Goal: Book appointment/travel/reservation

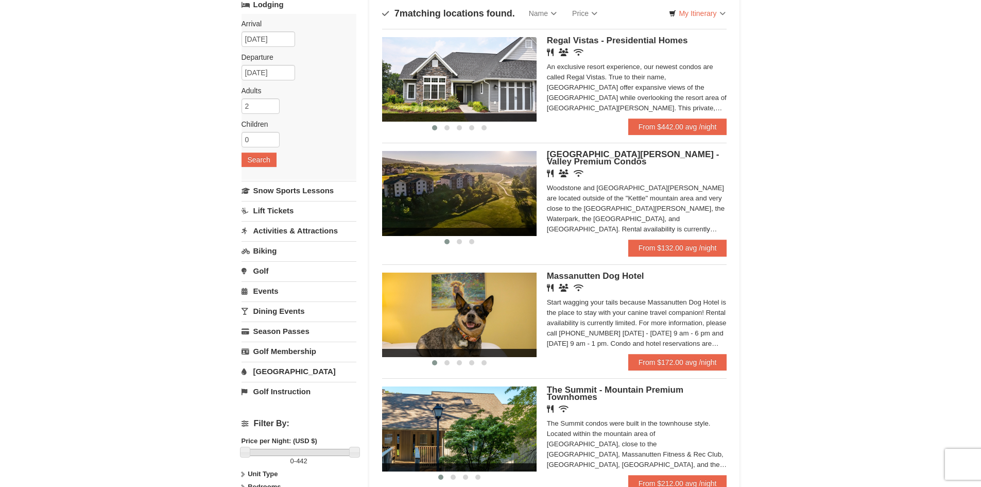
scroll to position [103, 0]
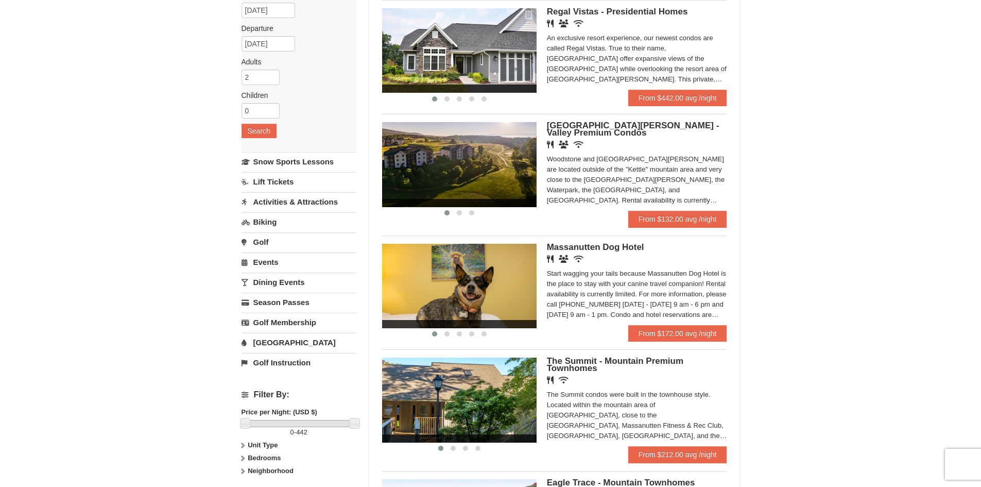
click at [301, 201] on link "Activities & Attractions" at bounding box center [299, 201] width 115 height 19
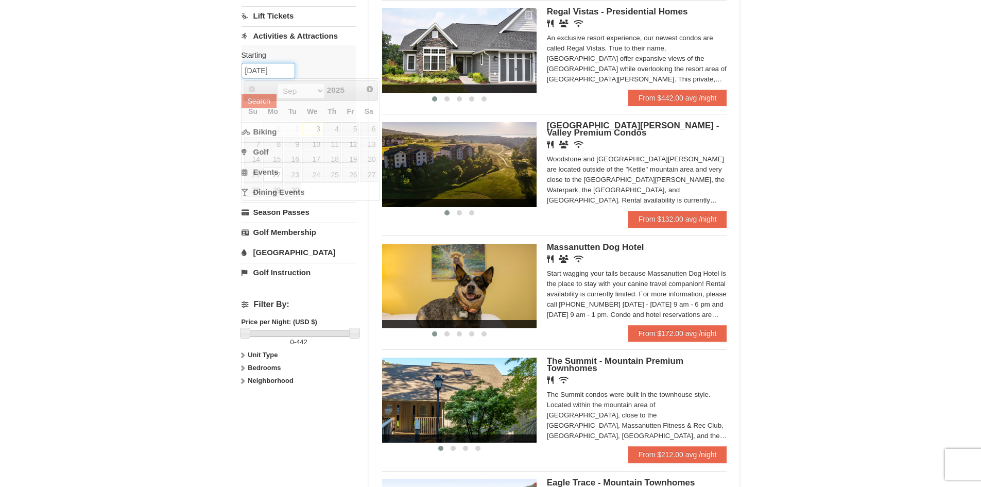
click at [264, 73] on input "[DATE]" at bounding box center [269, 70] width 54 height 15
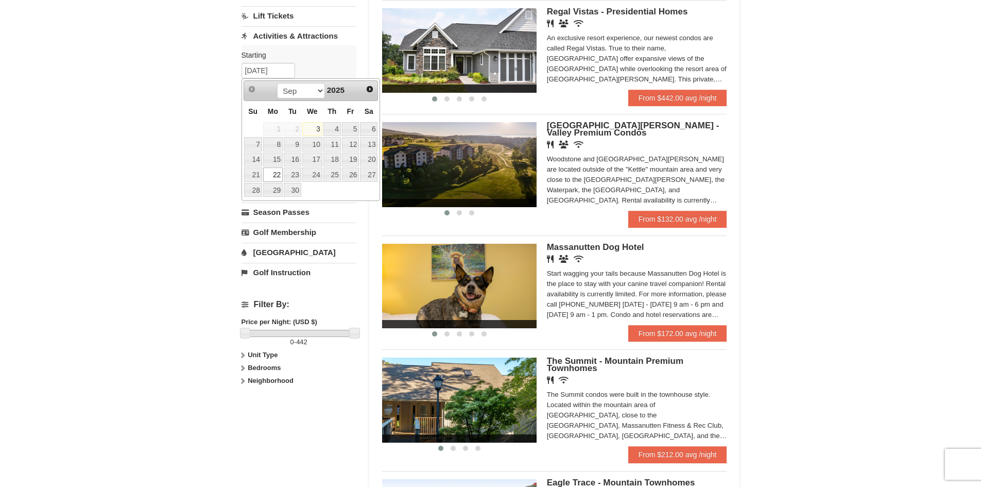
click at [274, 176] on link "22" at bounding box center [273, 174] width 20 height 14
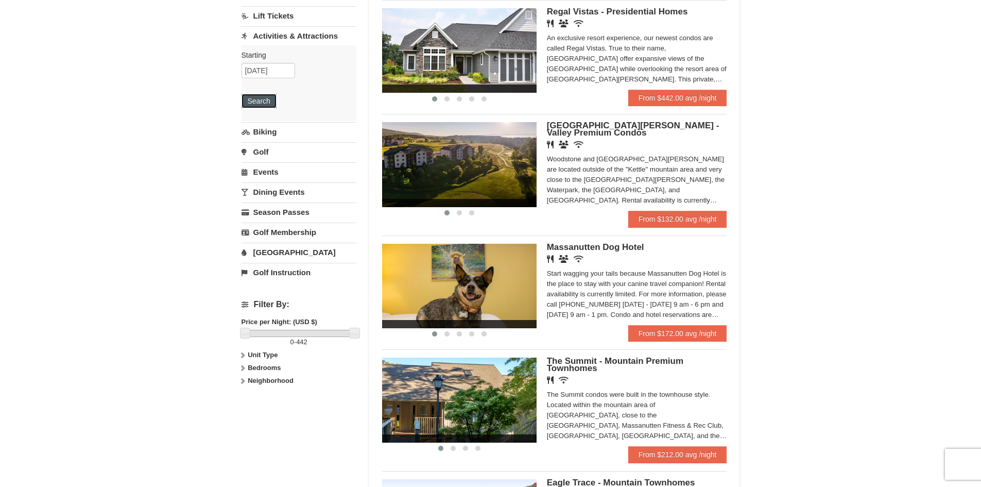
click at [259, 100] on button "Search" at bounding box center [259, 101] width 35 height 14
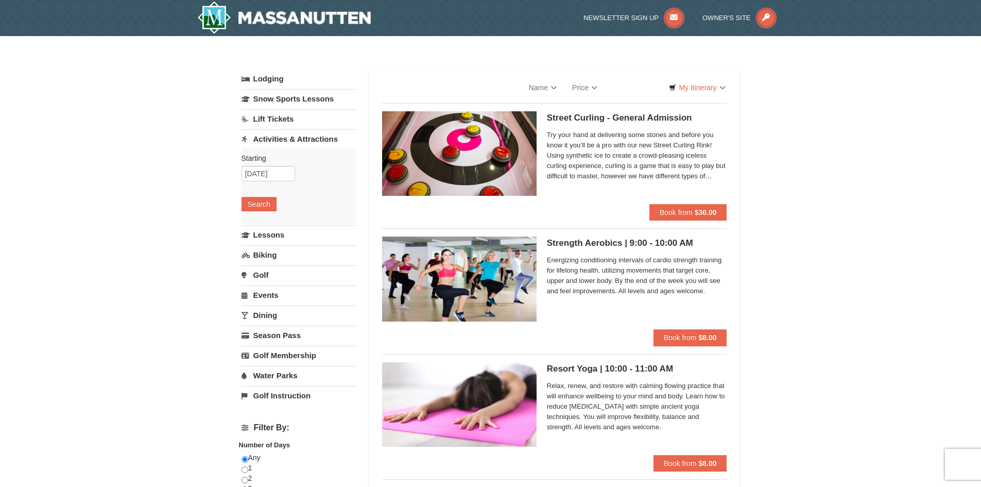
select select "9"
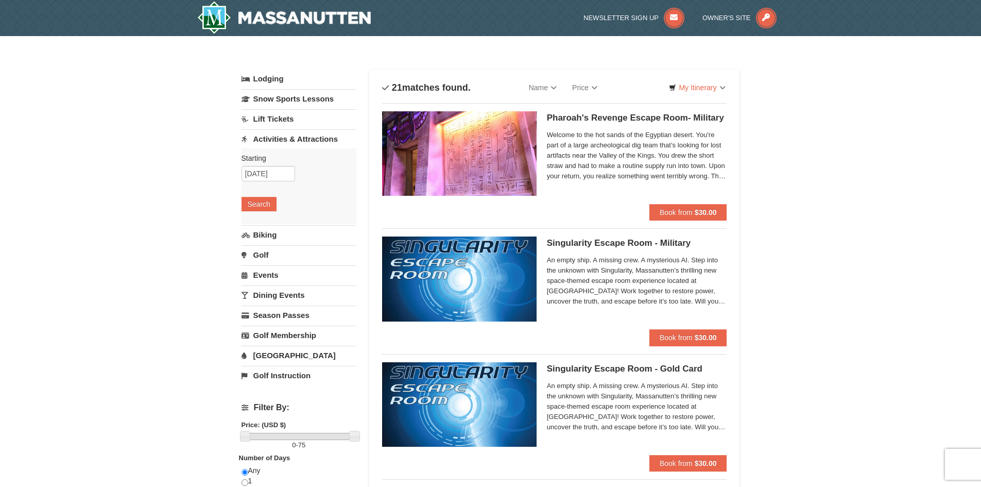
click at [255, 139] on link "Activities & Attractions" at bounding box center [299, 138] width 115 height 19
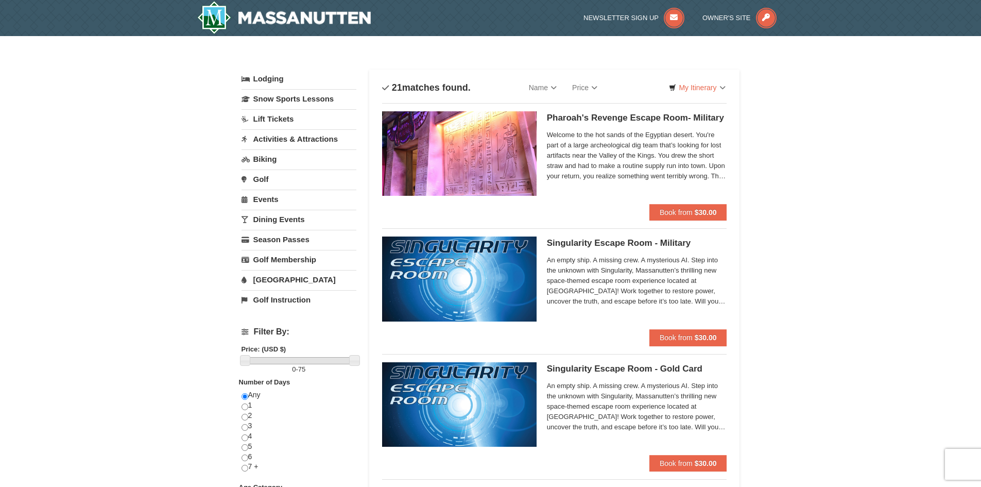
click at [263, 201] on link "Events" at bounding box center [299, 199] width 115 height 19
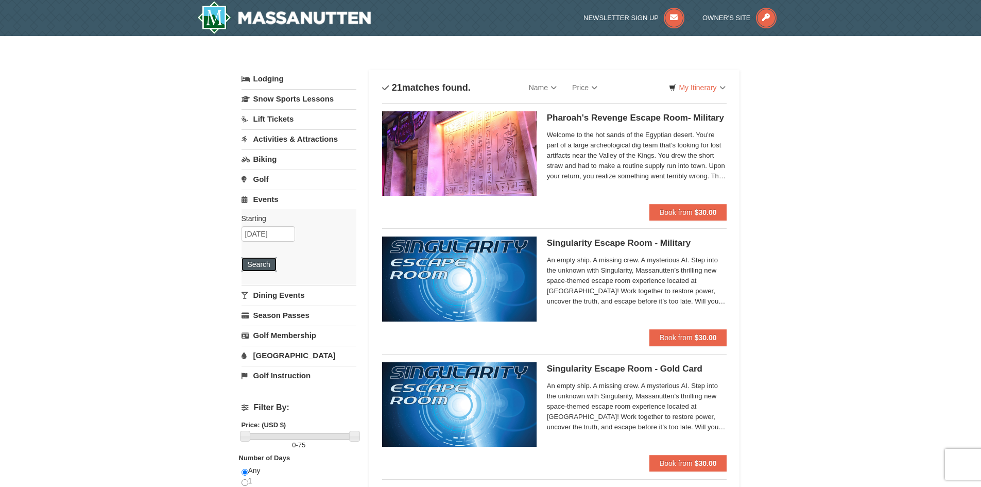
click at [259, 266] on button "Search" at bounding box center [259, 264] width 35 height 14
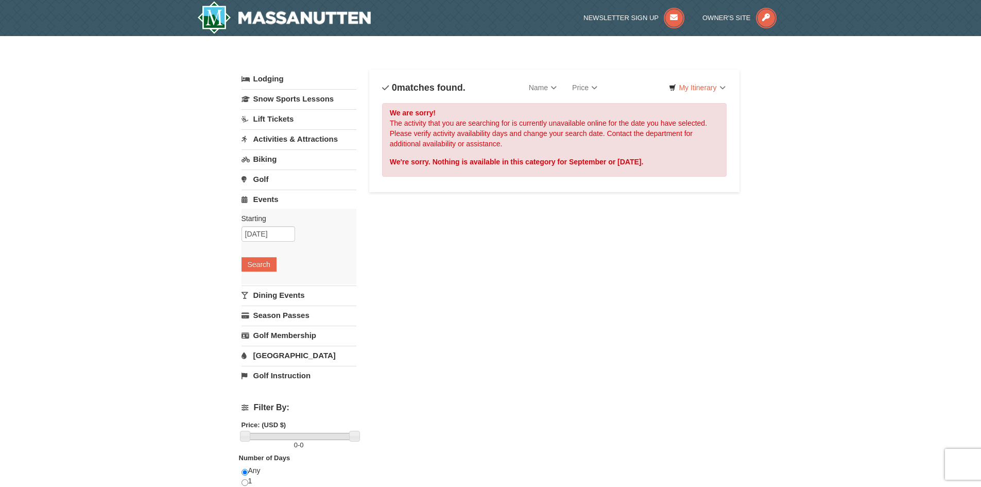
click at [253, 198] on link "Events" at bounding box center [299, 199] width 115 height 19
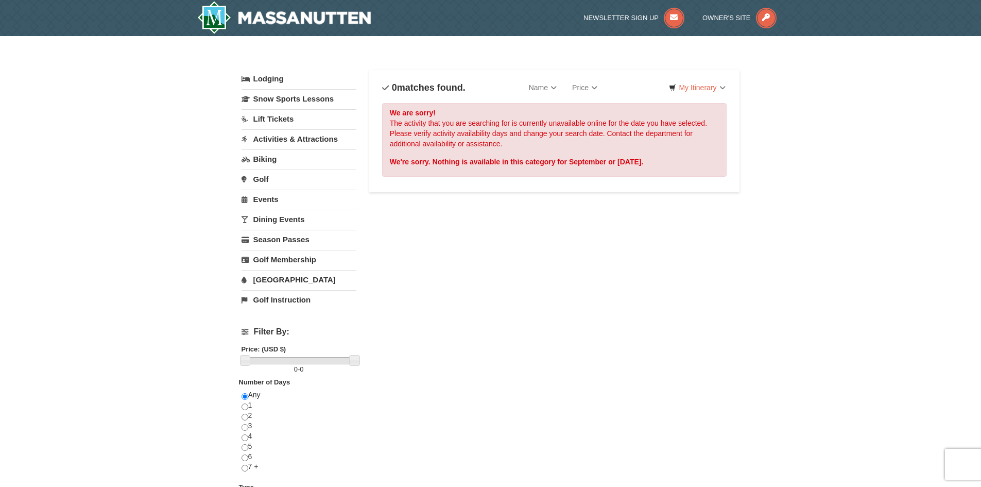
click at [263, 222] on link "Dining Events" at bounding box center [299, 219] width 115 height 19
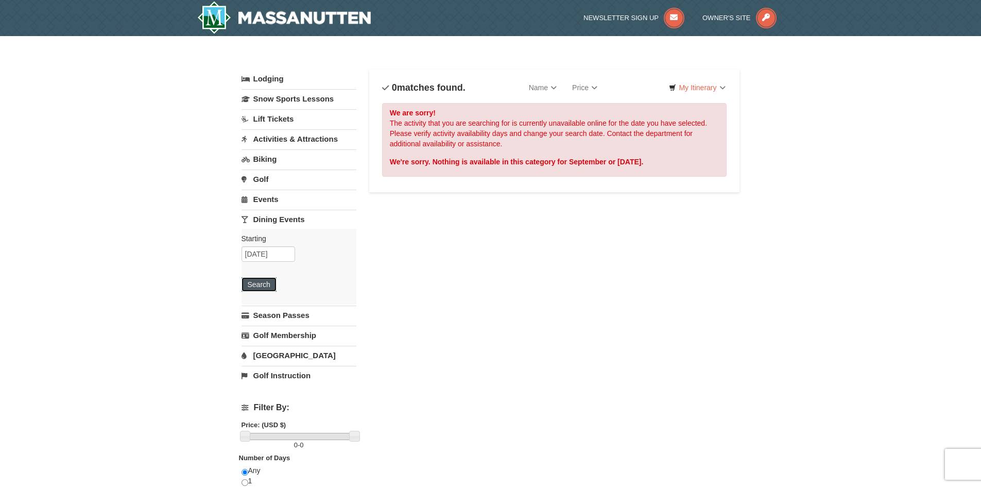
click at [261, 284] on button "Search" at bounding box center [259, 284] width 35 height 14
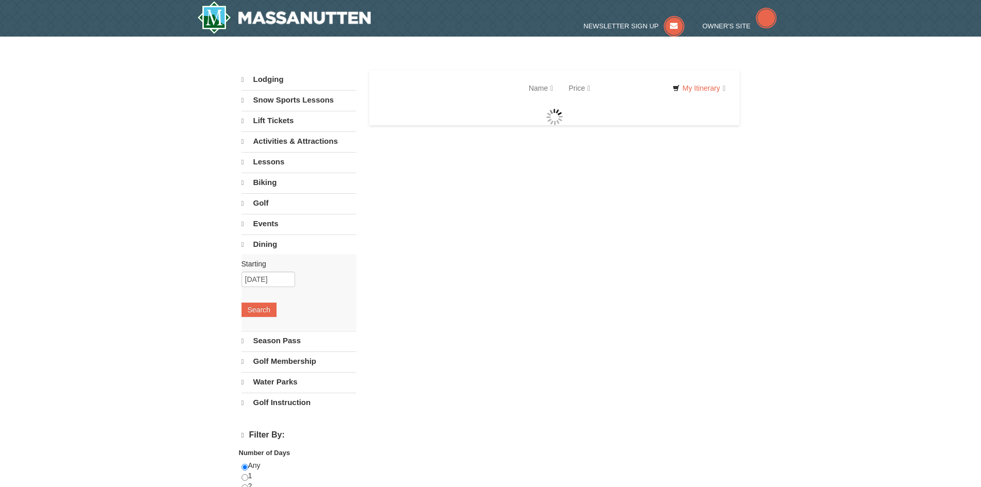
select select "9"
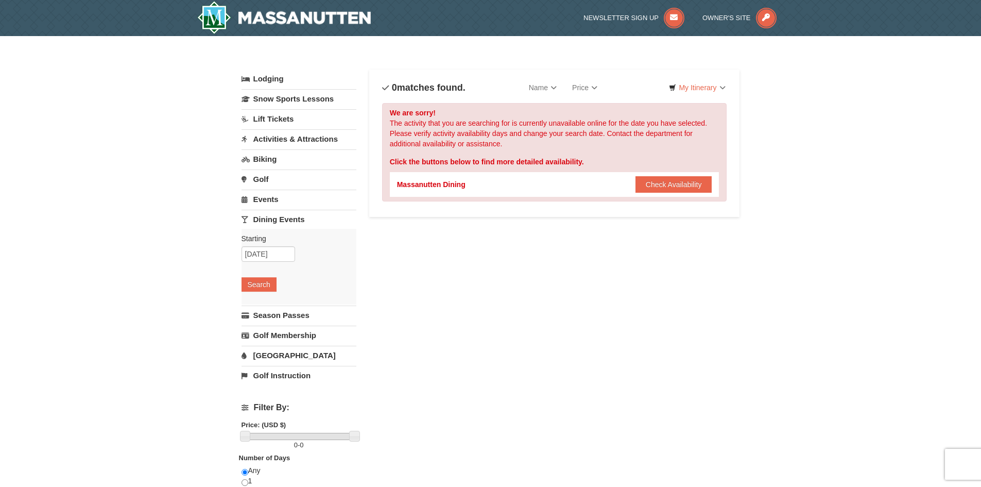
click at [274, 219] on link "Dining Events" at bounding box center [299, 219] width 115 height 19
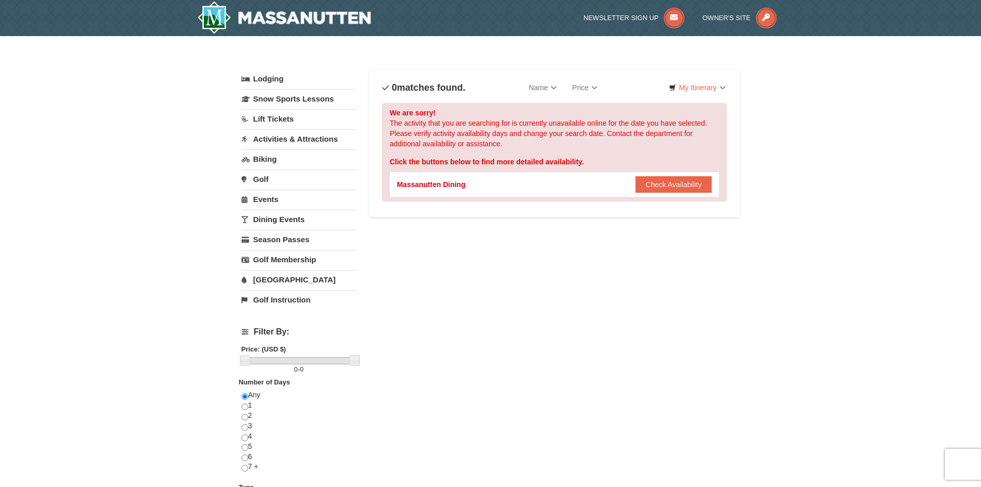
click at [276, 283] on link "[GEOGRAPHIC_DATA]" at bounding box center [299, 279] width 115 height 19
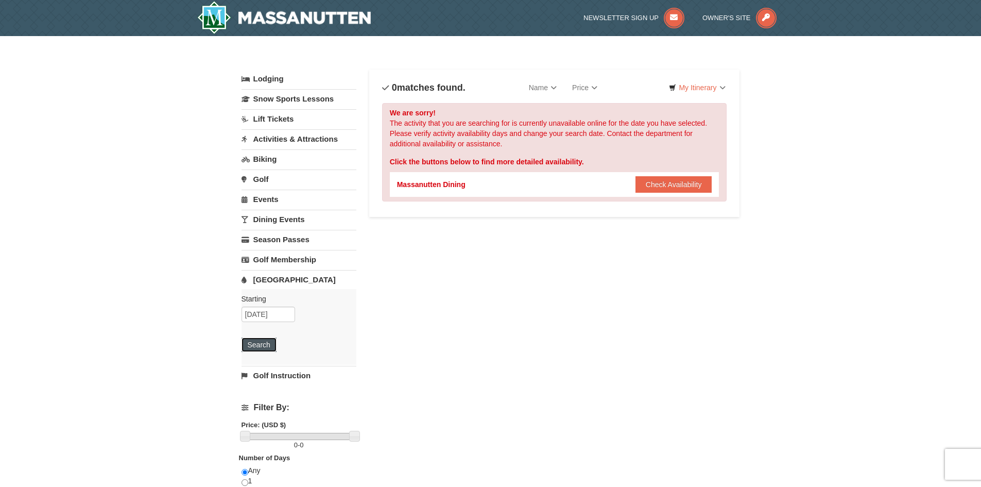
click at [256, 348] on button "Search" at bounding box center [259, 344] width 35 height 14
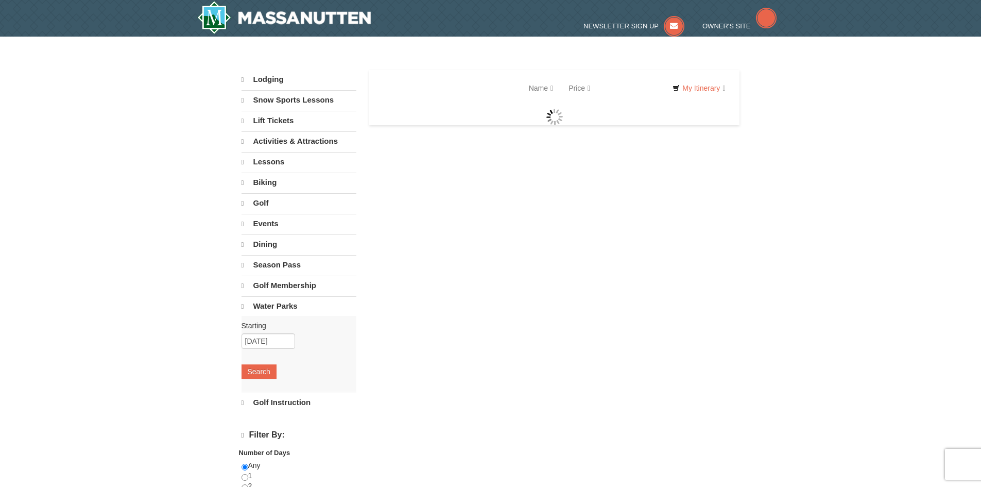
select select "9"
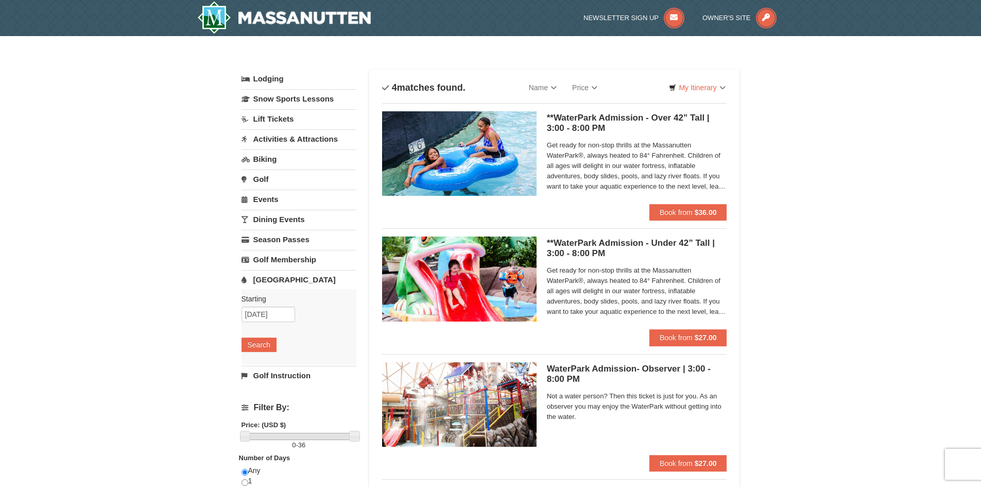
click at [259, 136] on link "Activities & Attractions" at bounding box center [299, 138] width 115 height 19
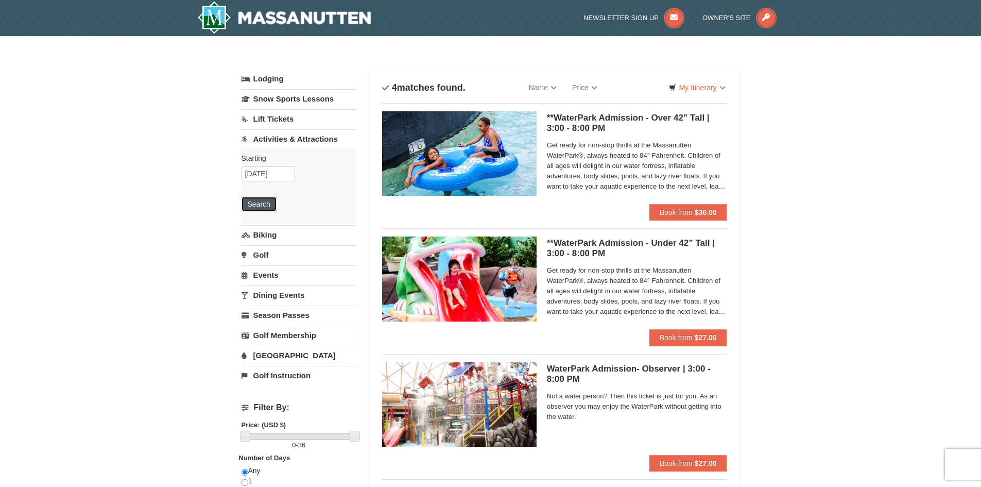
click at [257, 206] on button "Search" at bounding box center [259, 204] width 35 height 14
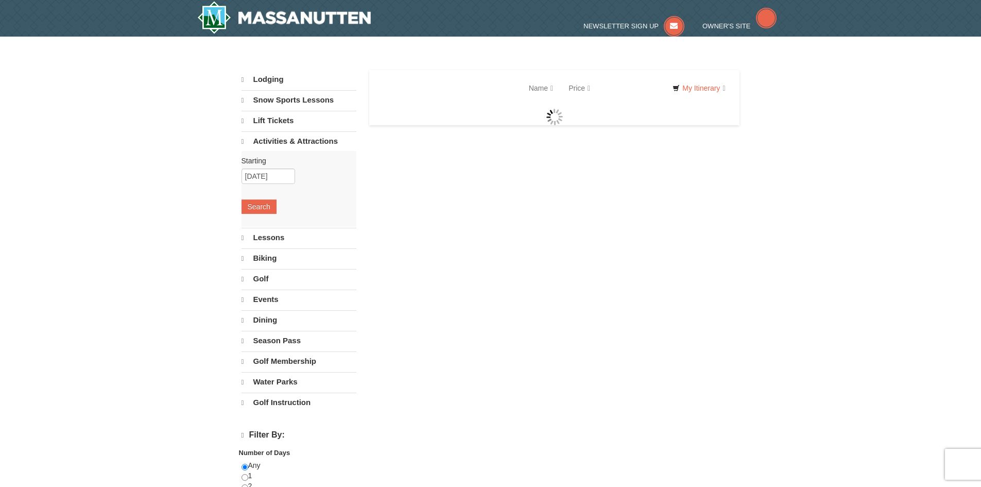
select select "9"
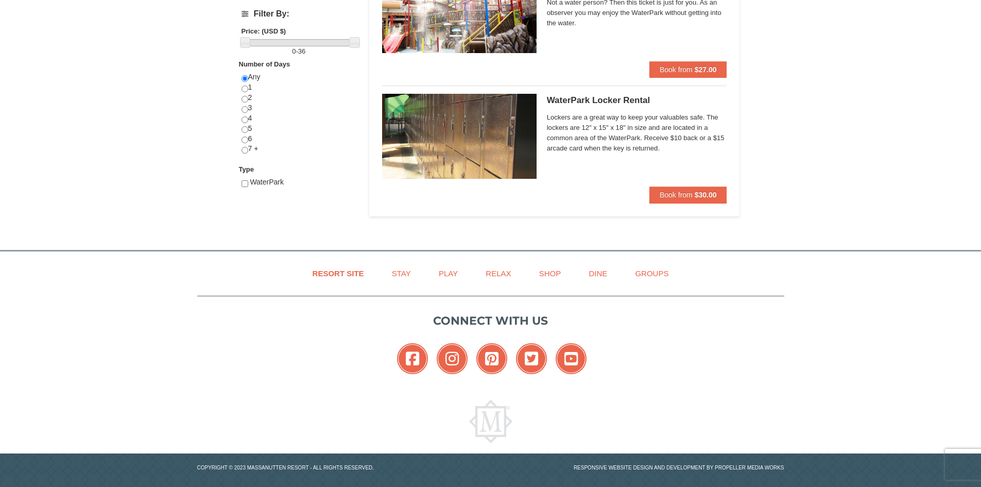
scroll to position [404, 0]
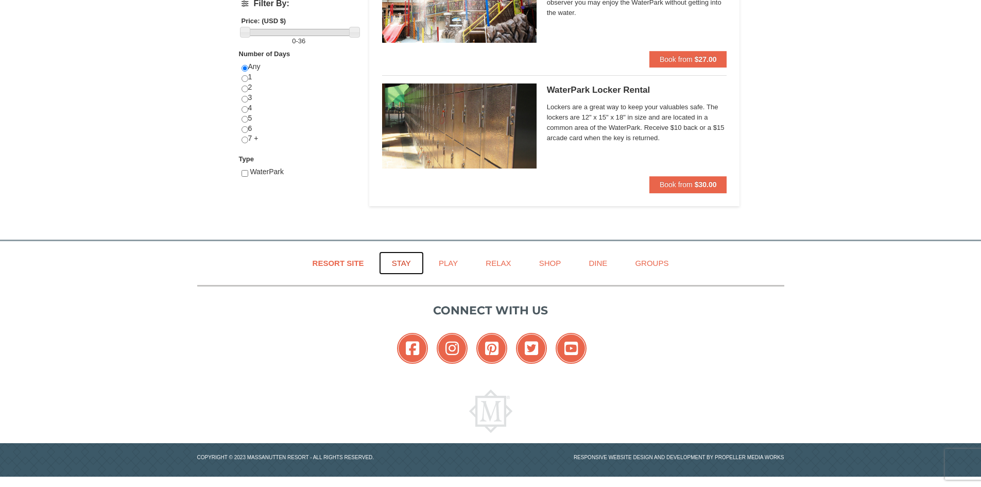
click at [400, 263] on link "Stay" at bounding box center [401, 262] width 45 height 23
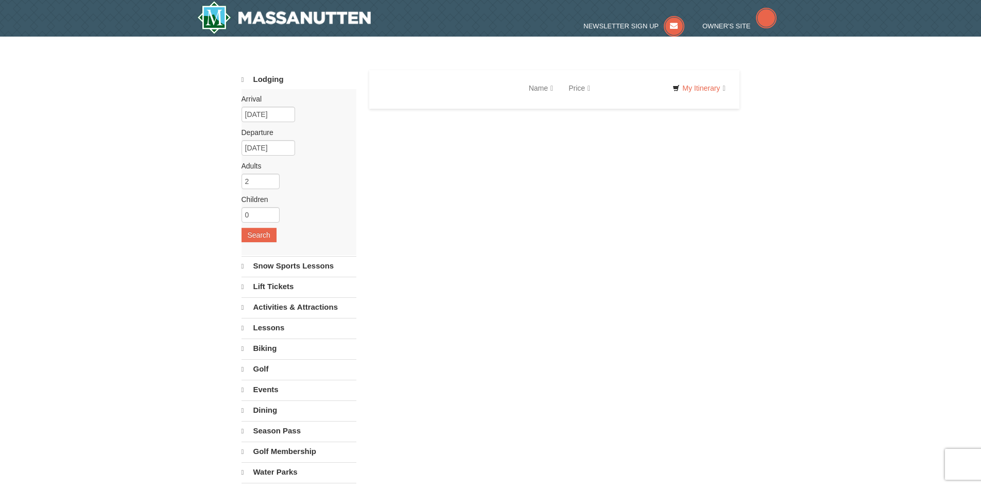
select select "9"
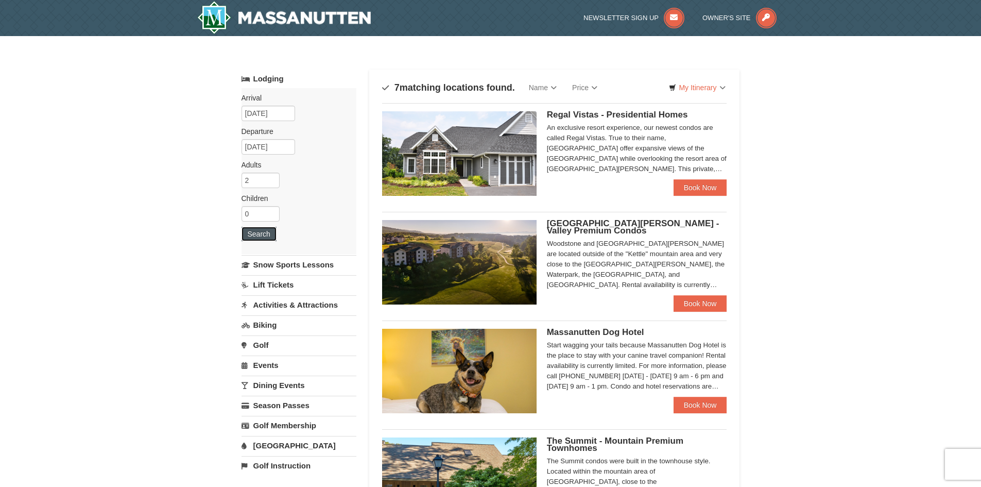
click at [247, 236] on button "Search" at bounding box center [259, 234] width 35 height 14
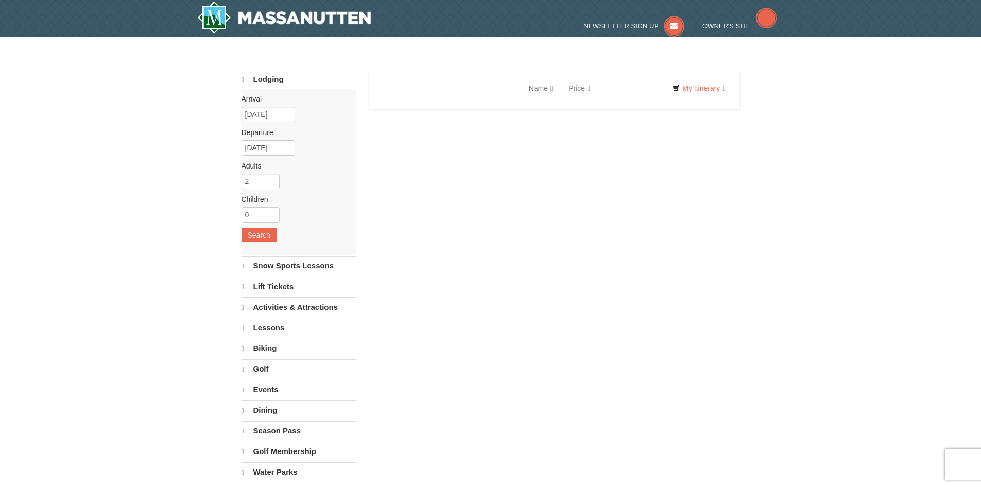
select select "9"
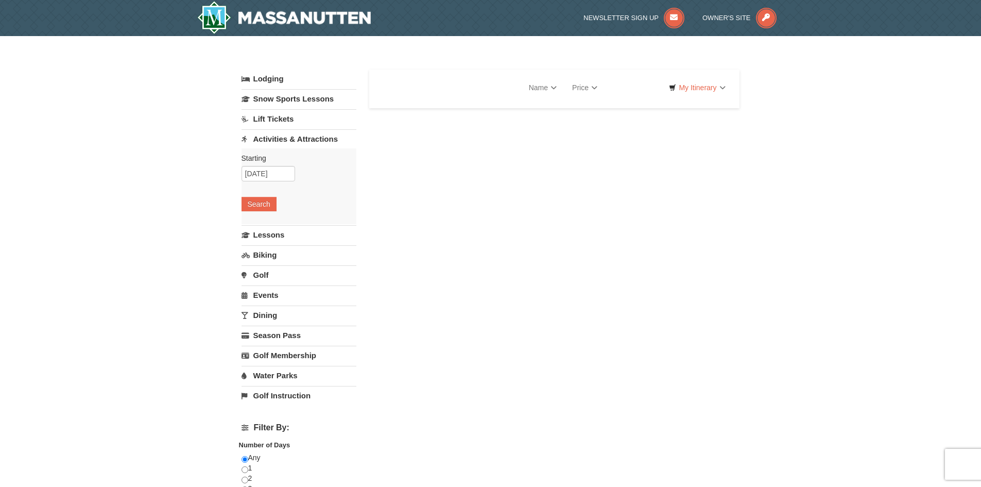
select select "9"
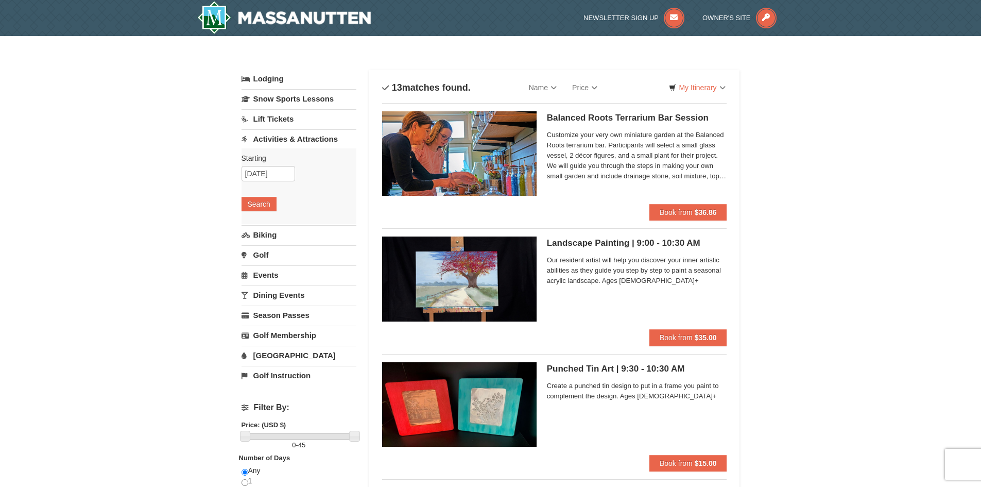
click at [267, 357] on link "[GEOGRAPHIC_DATA]" at bounding box center [299, 355] width 115 height 19
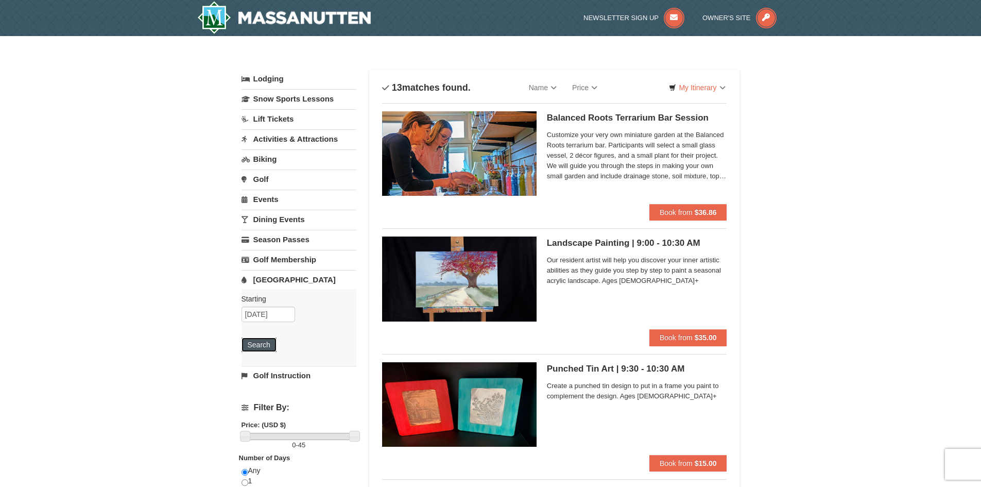
click at [257, 348] on button "Search" at bounding box center [259, 344] width 35 height 14
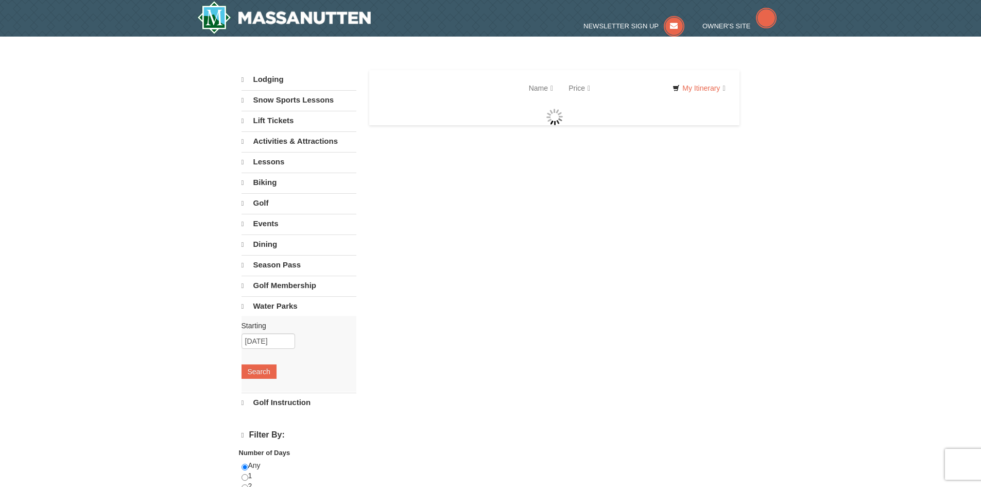
select select "9"
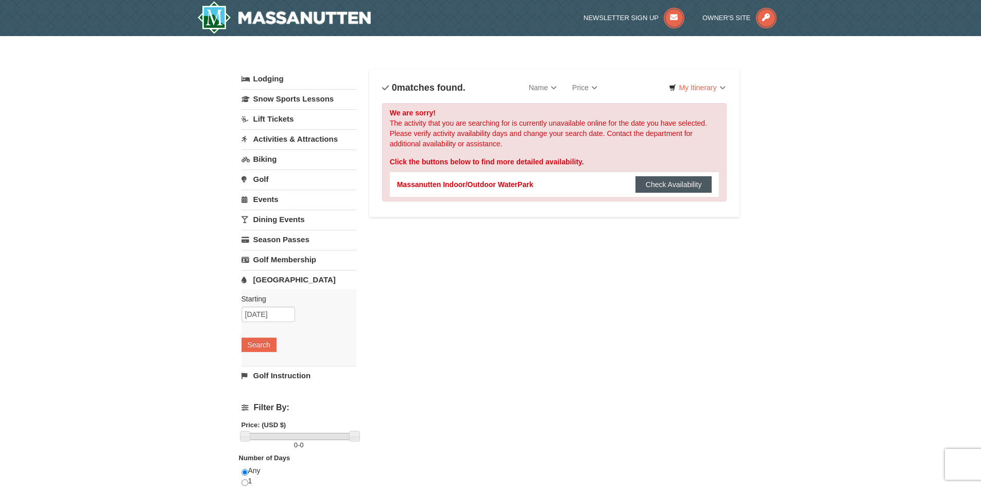
click at [678, 184] on button "Check Availability" at bounding box center [674, 184] width 77 height 16
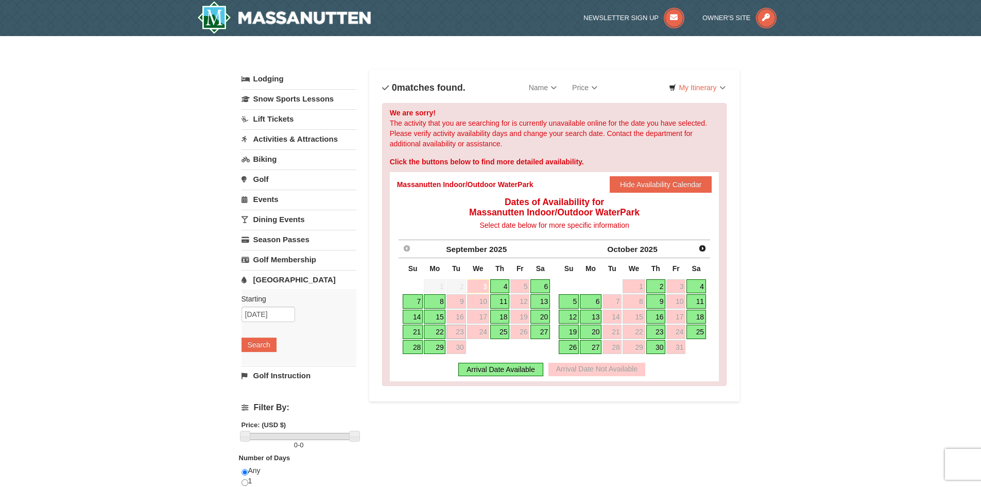
click at [433, 332] on link "22" at bounding box center [435, 331] width 22 height 14
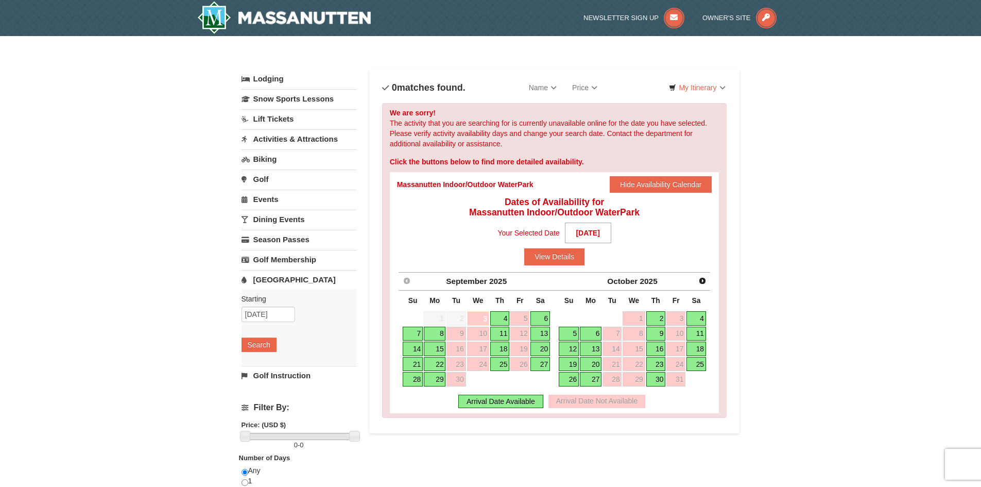
click at [438, 367] on link "22" at bounding box center [435, 364] width 22 height 14
click at [254, 318] on input "09/23/2025" at bounding box center [269, 313] width 54 height 15
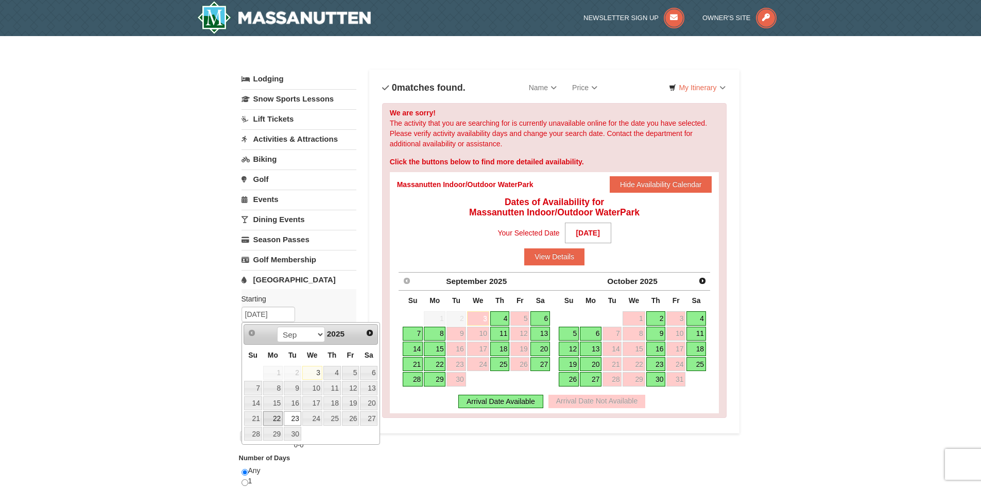
click at [274, 416] on link "22" at bounding box center [273, 418] width 20 height 14
type input "[DATE]"
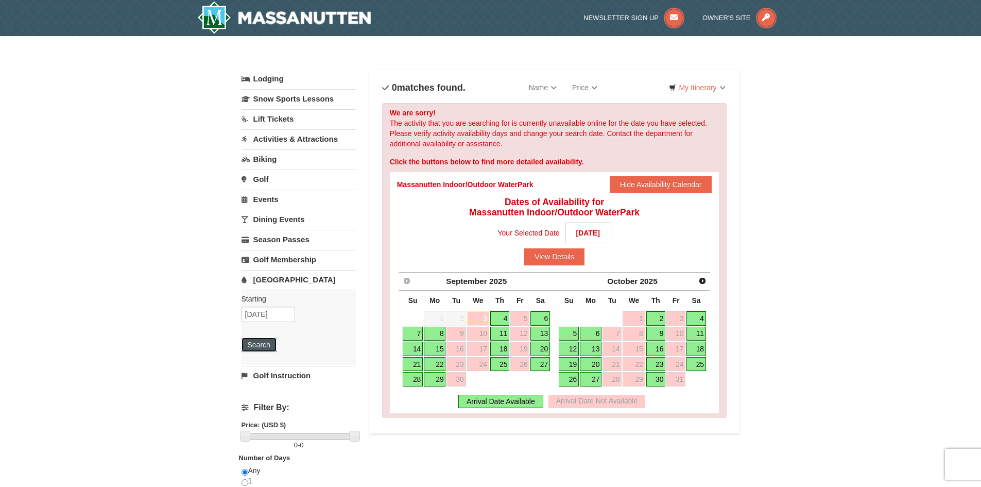
click at [250, 339] on button "Search" at bounding box center [259, 344] width 35 height 14
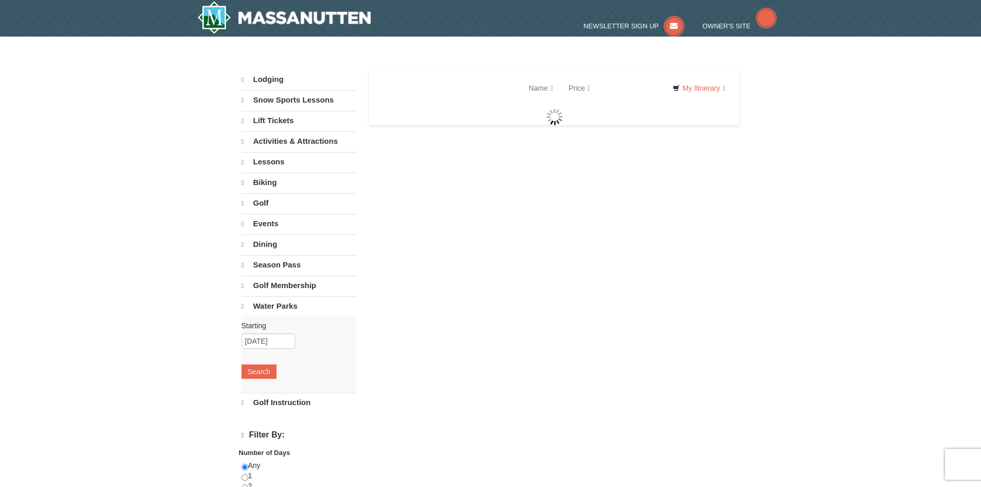
select select "9"
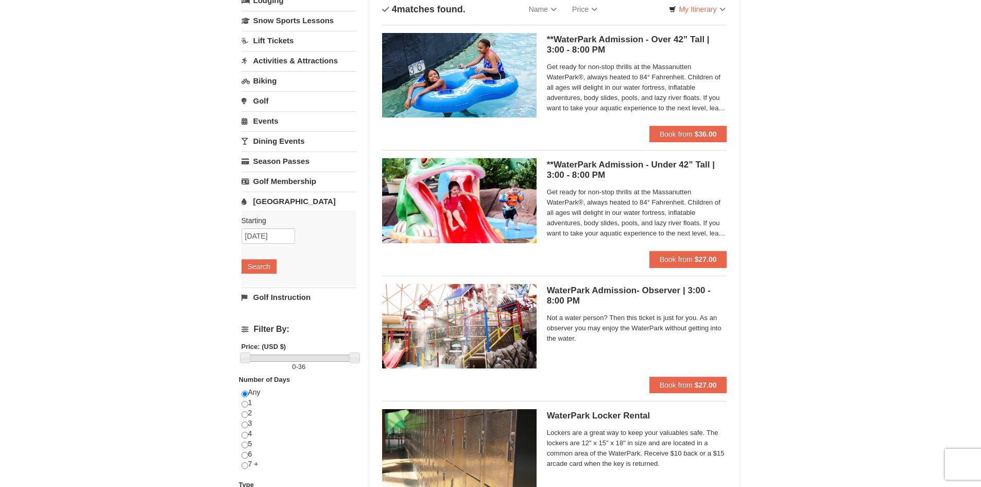
scroll to position [103, 0]
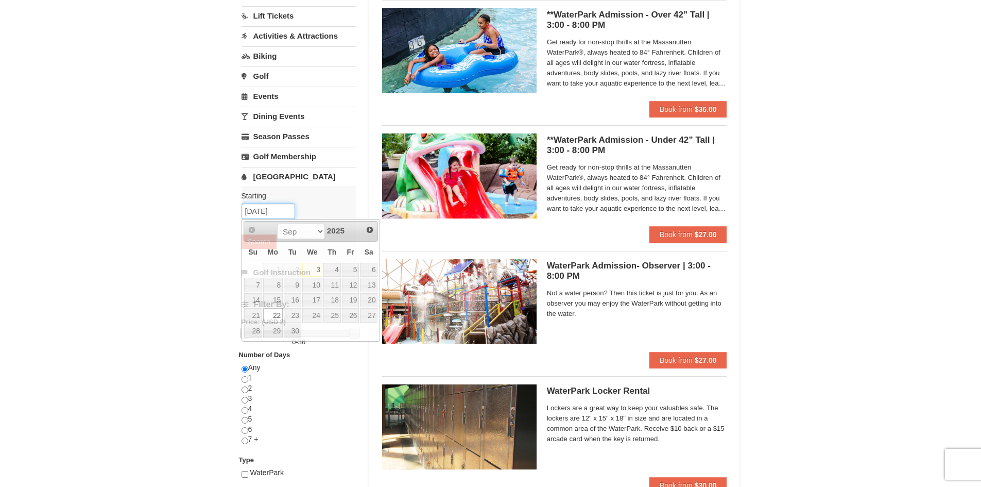
click at [262, 214] on input "[DATE]" at bounding box center [269, 210] width 54 height 15
click at [317, 315] on link "24" at bounding box center [312, 315] width 20 height 14
type input "[DATE]"
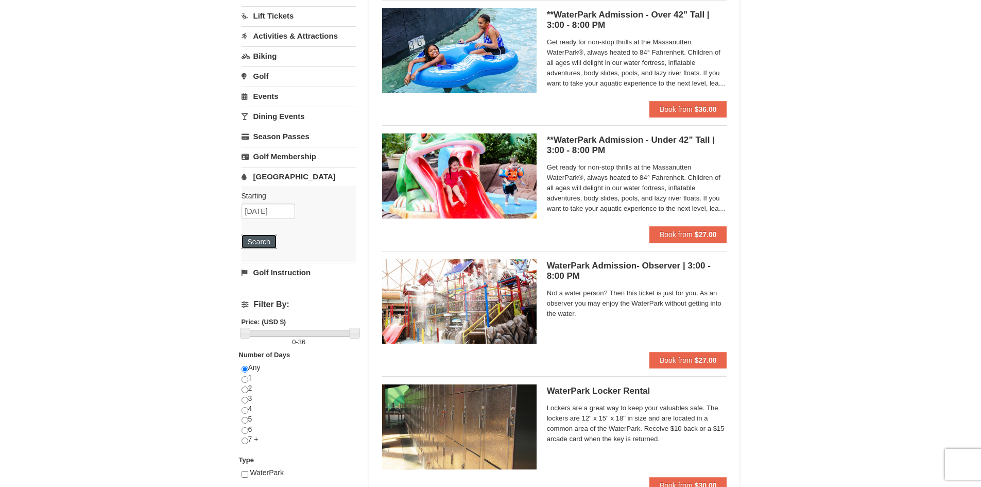
click at [252, 246] on button "Search" at bounding box center [259, 241] width 35 height 14
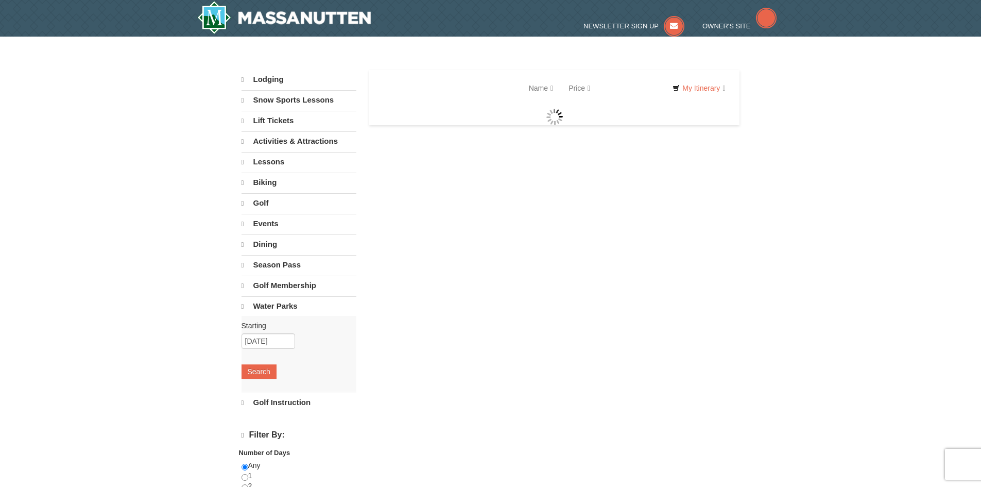
select select "9"
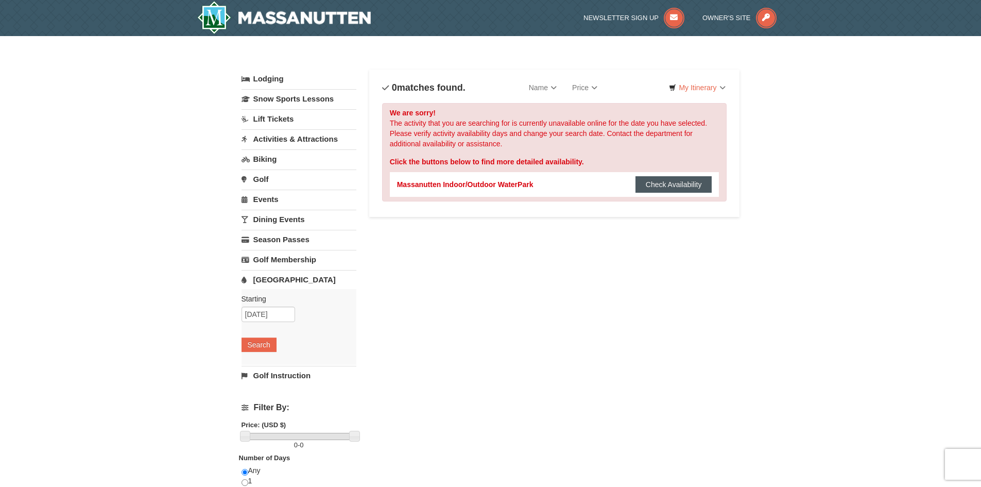
click at [650, 183] on button "Check Availability" at bounding box center [674, 184] width 77 height 16
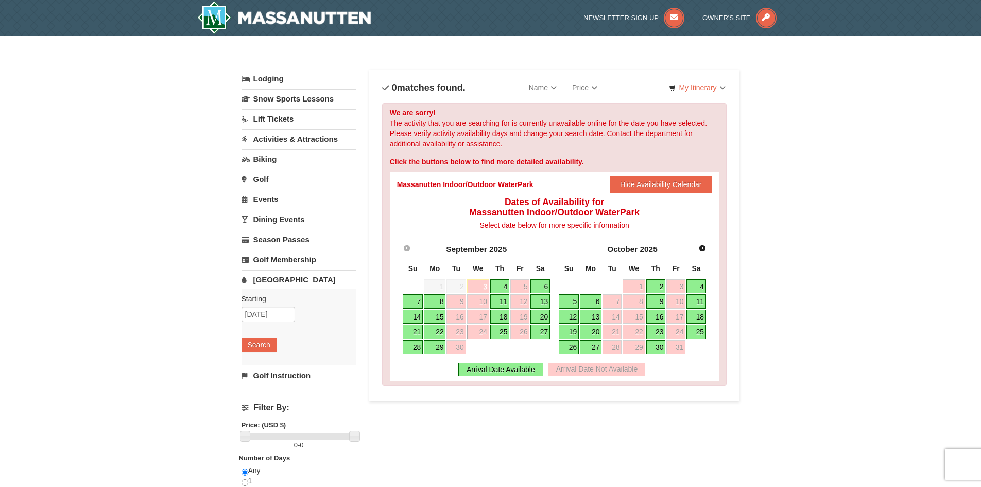
click at [435, 332] on link "22" at bounding box center [435, 331] width 22 height 14
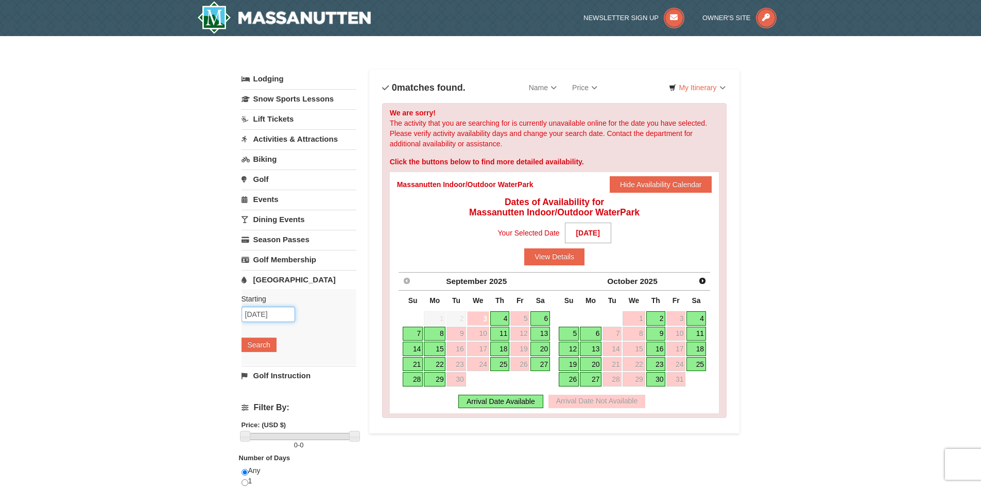
click at [267, 316] on input "09/24/2025" at bounding box center [269, 313] width 54 height 15
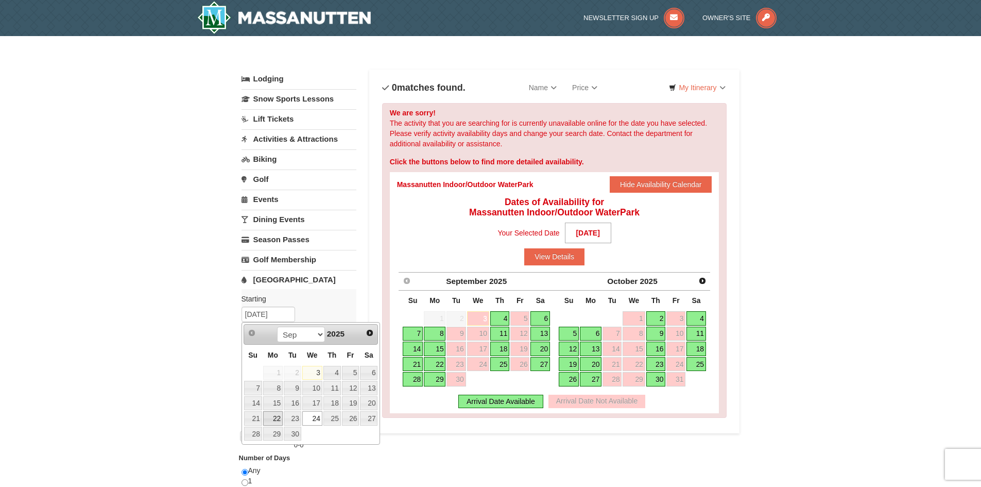
click at [273, 420] on link "22" at bounding box center [273, 418] width 20 height 14
type input "[DATE]"
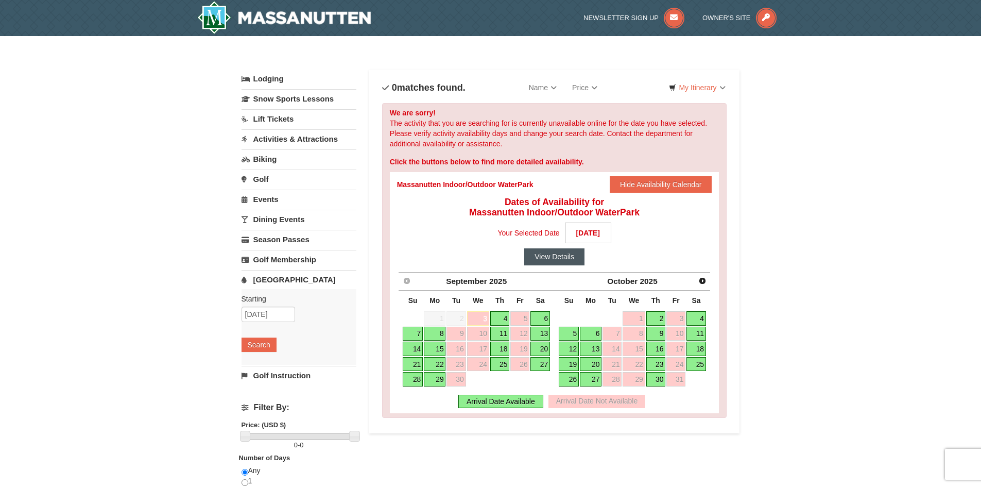
click at [551, 257] on button "View Details" at bounding box center [554, 256] width 60 height 16
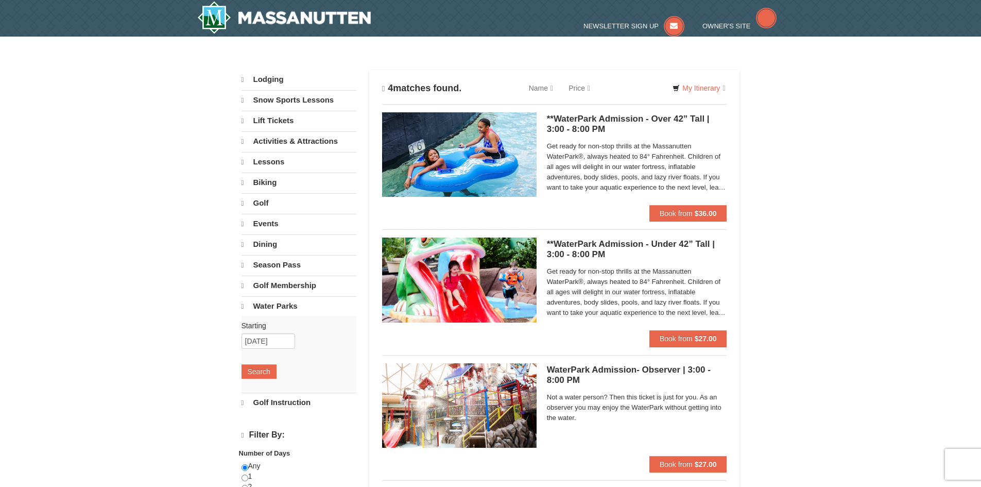
select select "9"
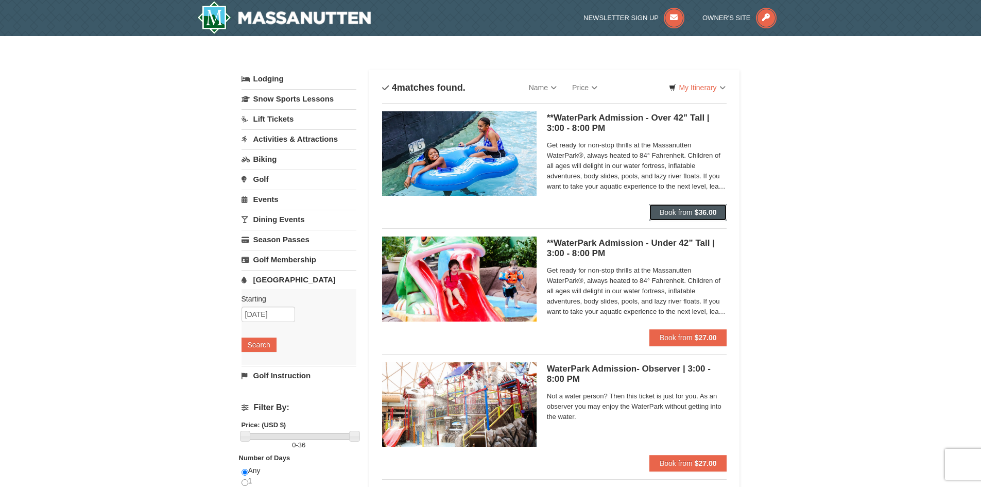
click at [673, 209] on span "Book from" at bounding box center [676, 212] width 33 height 8
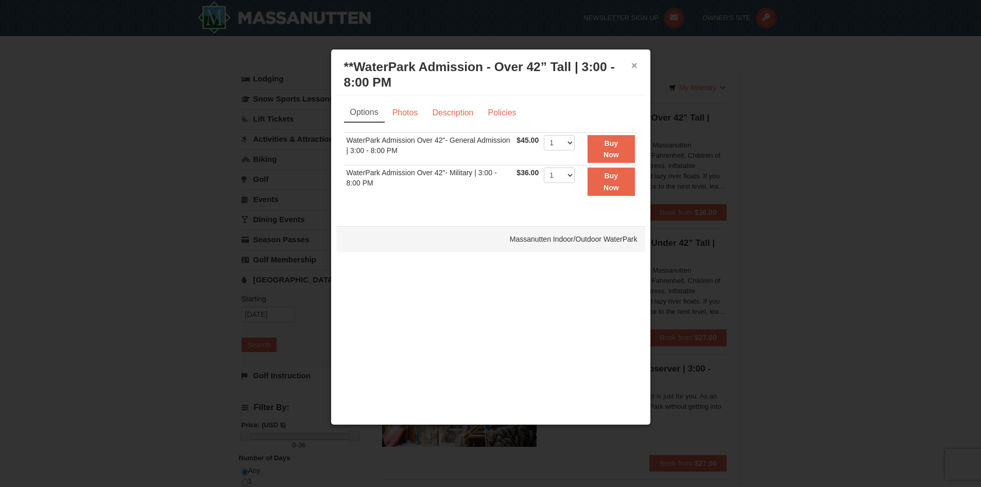
click at [634, 64] on button "×" at bounding box center [634, 65] width 6 height 10
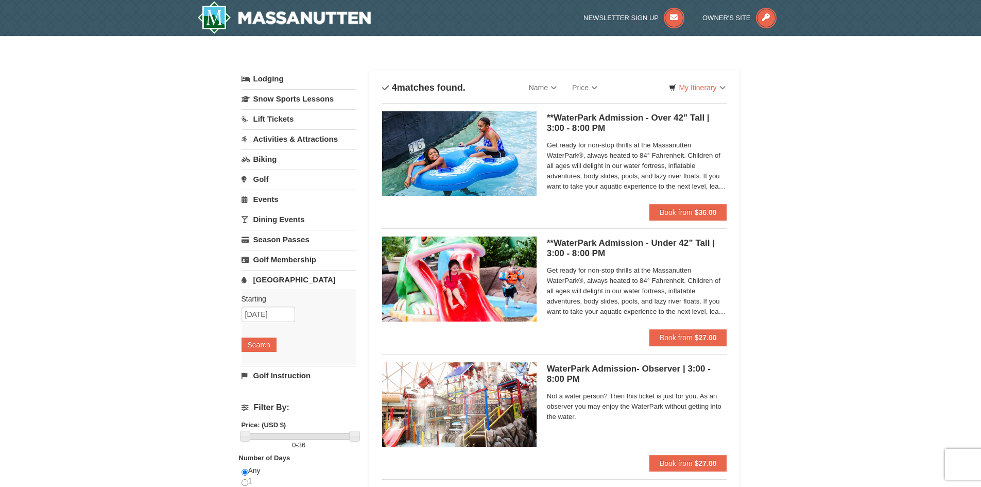
click at [646, 167] on span "Get ready for non-stop thrills at the Massanutten WaterPark®, always heated to …" at bounding box center [637, 165] width 180 height 51
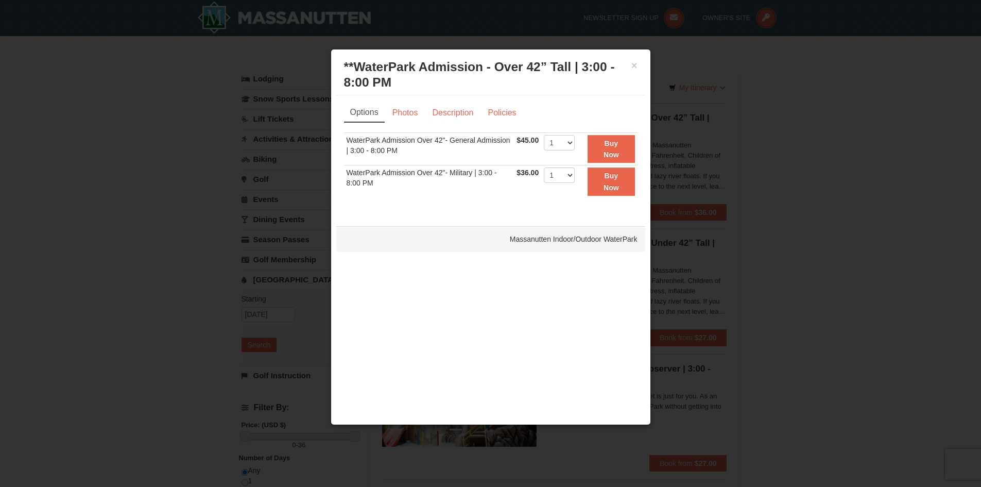
click at [640, 67] on div "× **WaterPark Admission - Over 42” Tall | 3:00 - 8:00 PM Massanutten Indoor/Out…" at bounding box center [490, 75] width 309 height 41
click at [635, 68] on button "×" at bounding box center [634, 65] width 6 height 10
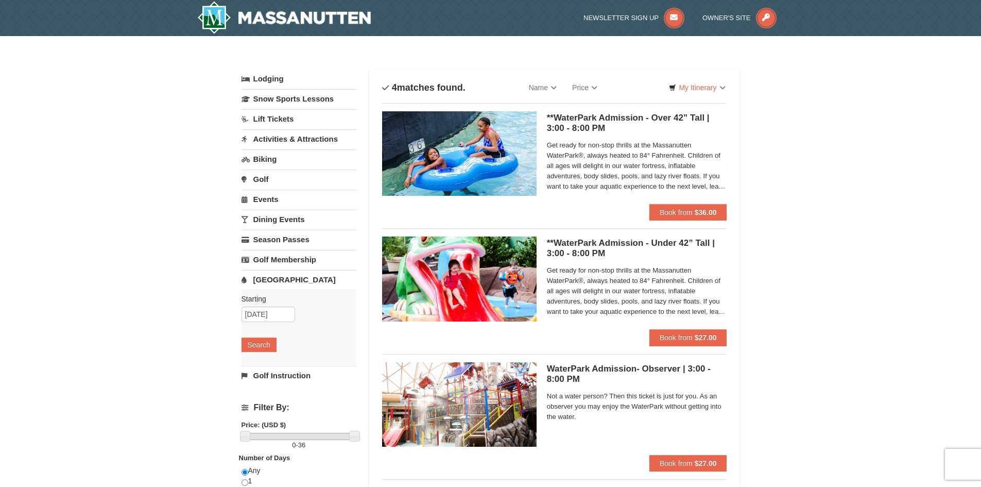
click at [461, 157] on img at bounding box center [459, 153] width 154 height 84
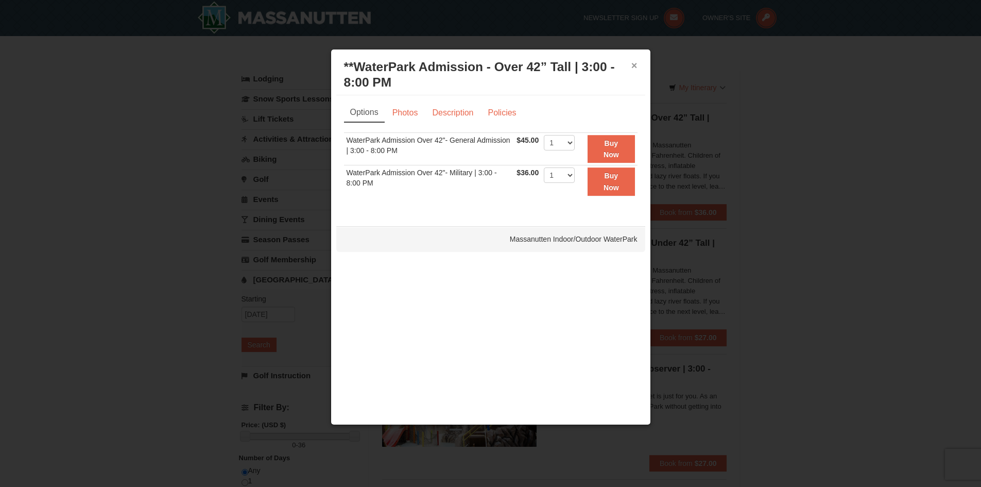
click at [634, 68] on button "×" at bounding box center [634, 65] width 6 height 10
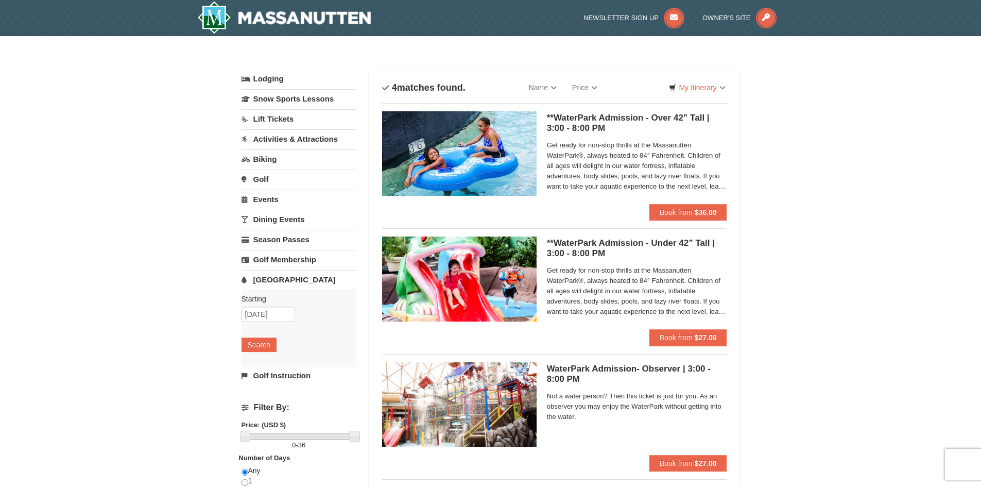
click at [274, 76] on link "Lodging" at bounding box center [299, 79] width 115 height 19
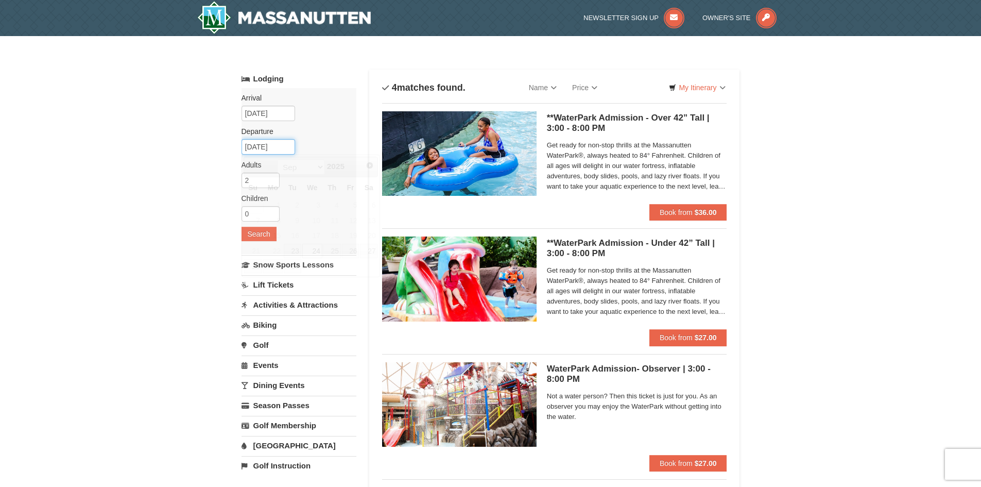
click at [254, 144] on input "09/24/2025" at bounding box center [269, 146] width 54 height 15
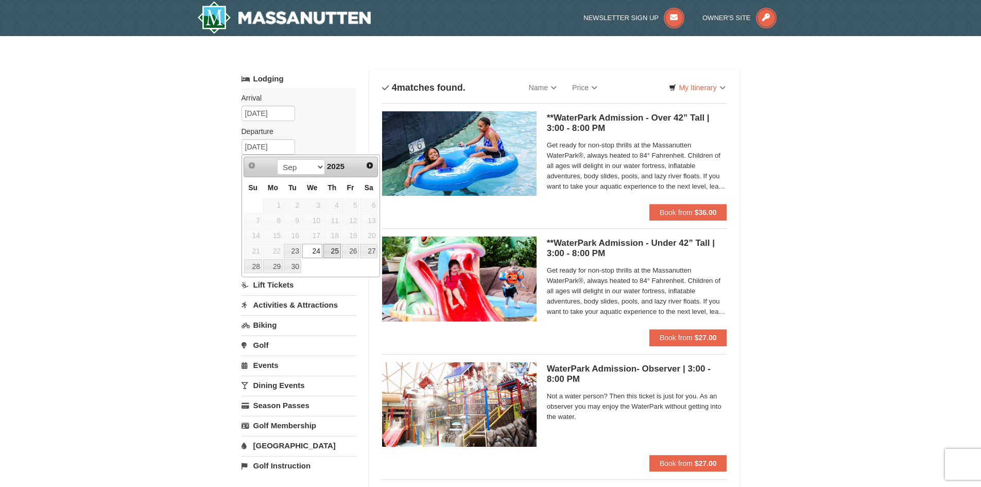
click at [334, 249] on link "25" at bounding box center [332, 251] width 18 height 14
type input "[DATE]"
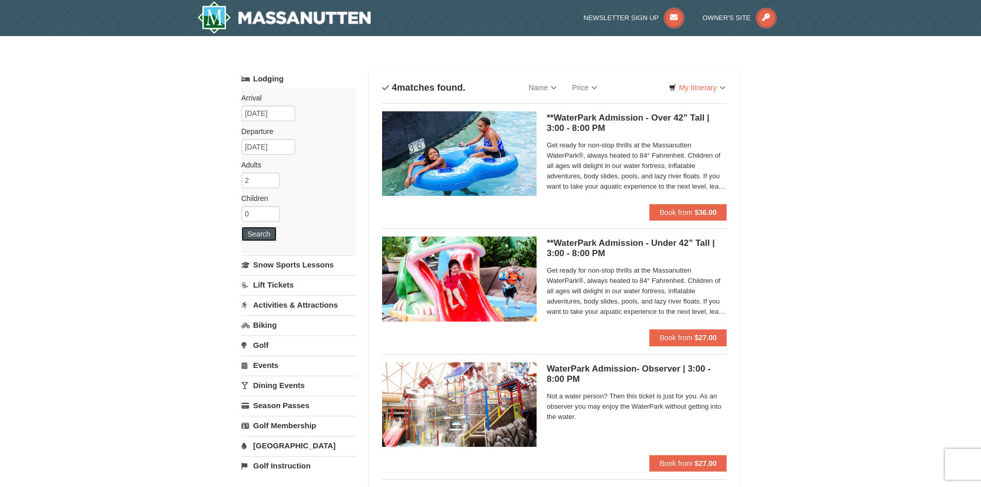
click at [252, 236] on button "Search" at bounding box center [259, 234] width 35 height 14
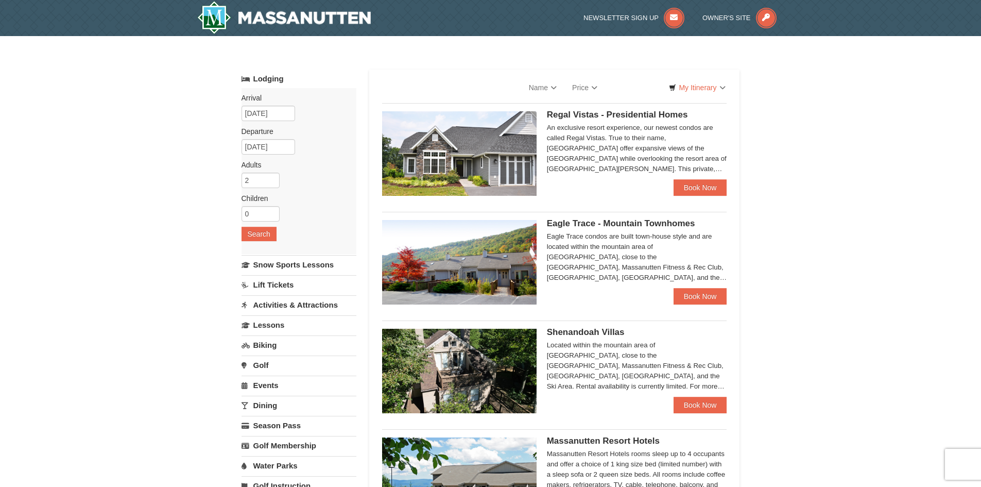
select select "9"
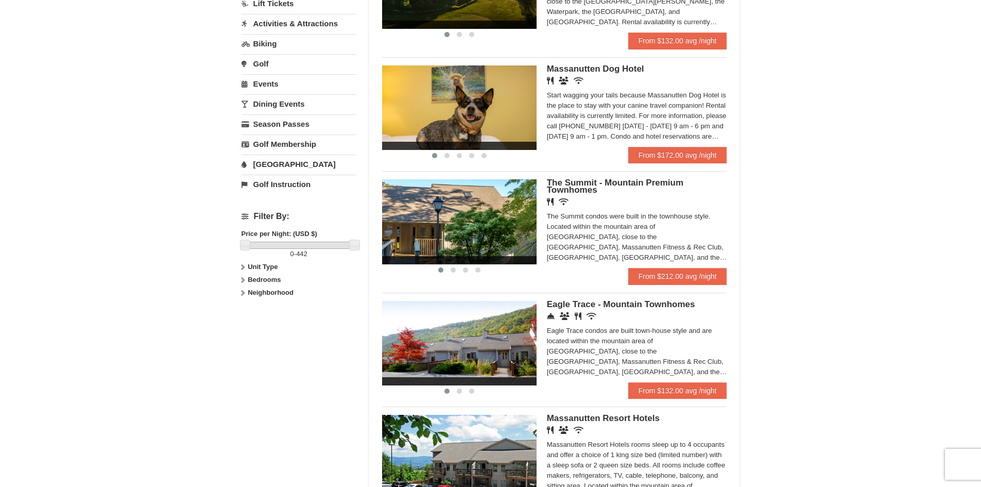
scroll to position [360, 0]
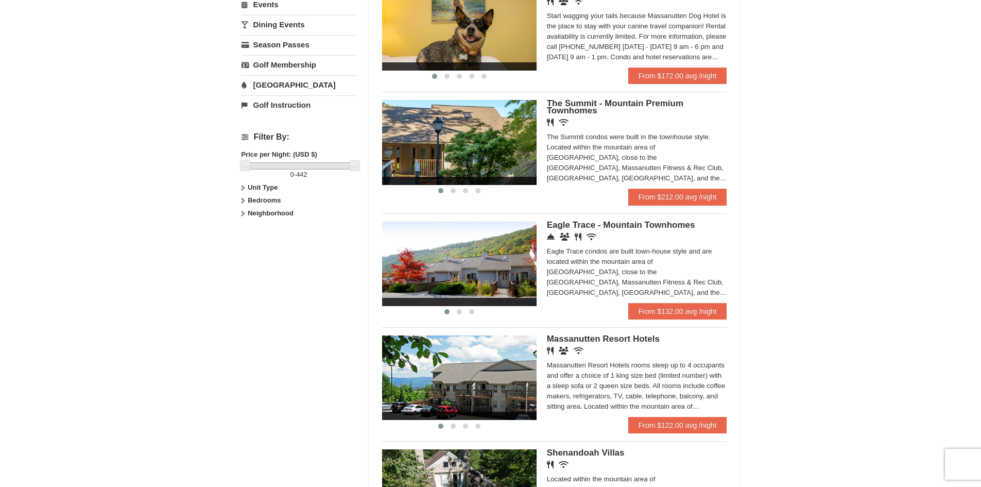
click at [609, 225] on span "Eagle Trace - Mountain Townhomes" at bounding box center [621, 225] width 148 height 10
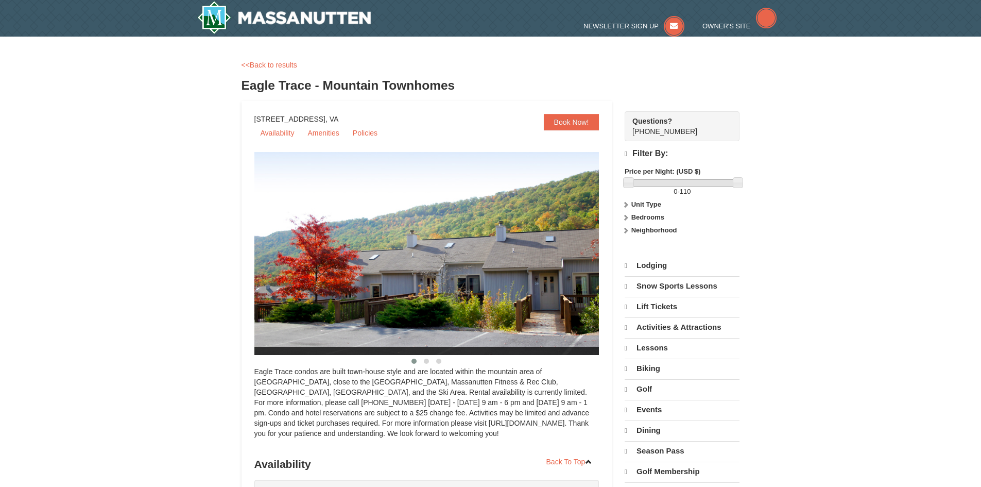
select select "9"
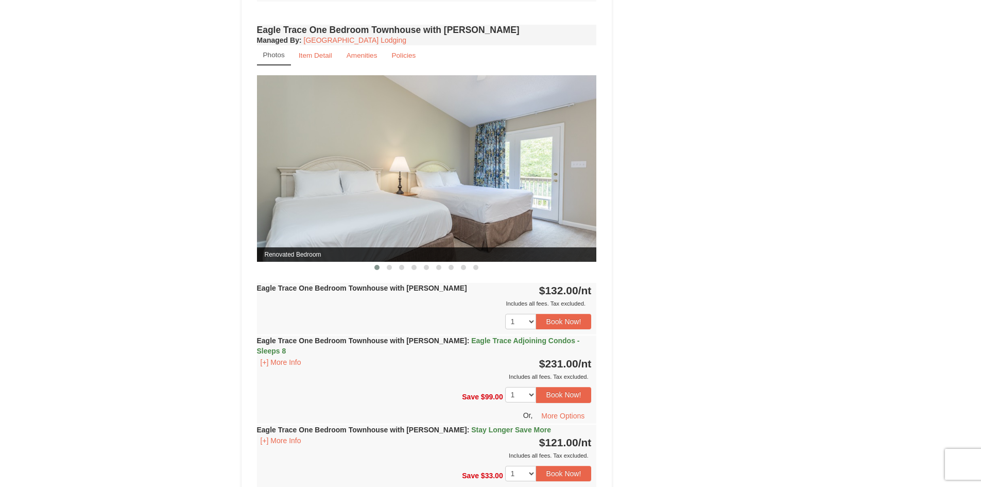
scroll to position [927, 0]
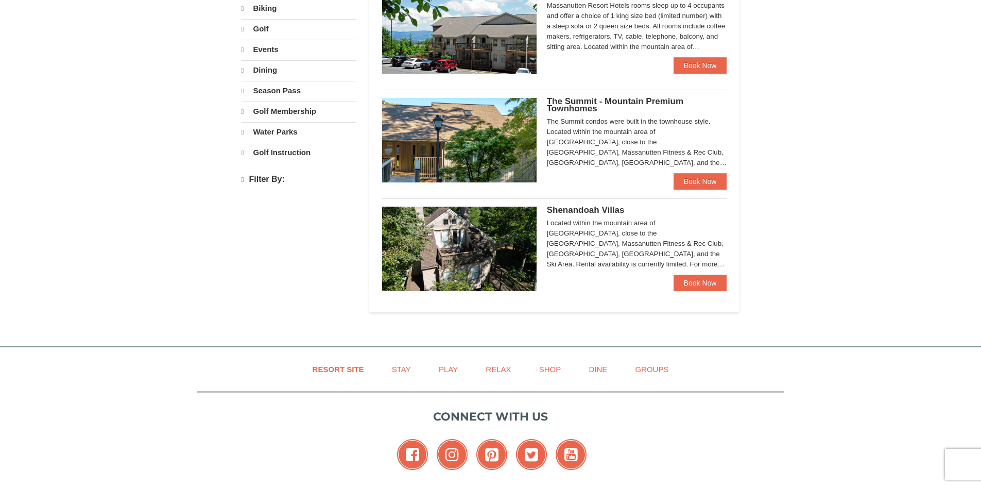
select select "9"
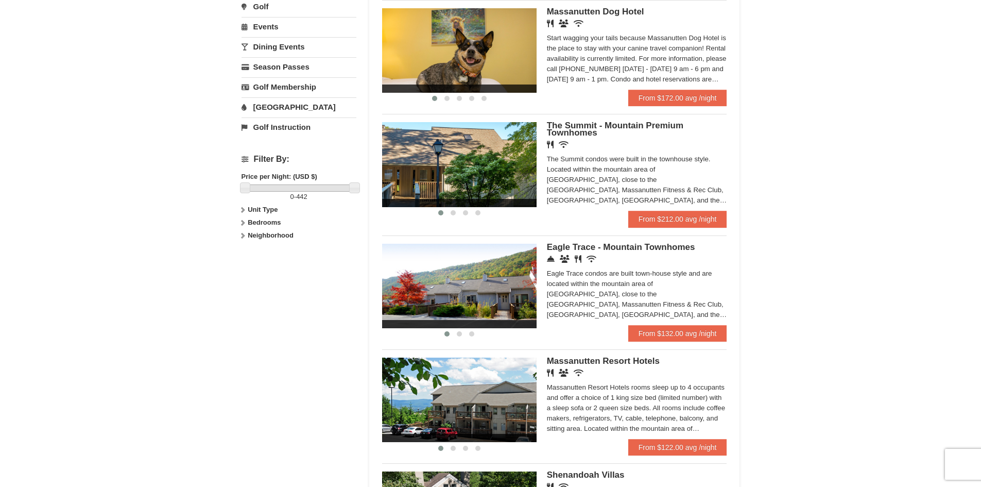
scroll to position [360, 0]
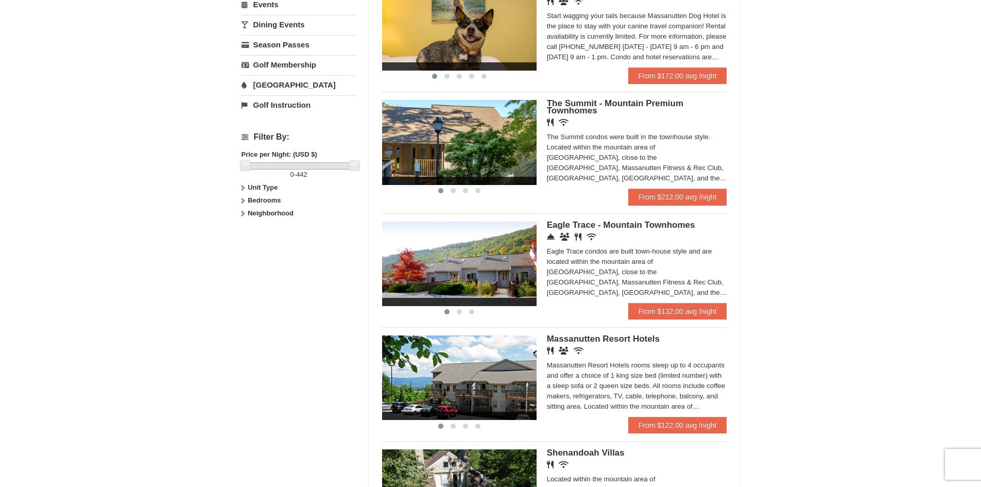
click at [603, 104] on span "The Summit - Mountain Premium Townhomes" at bounding box center [615, 106] width 136 height 17
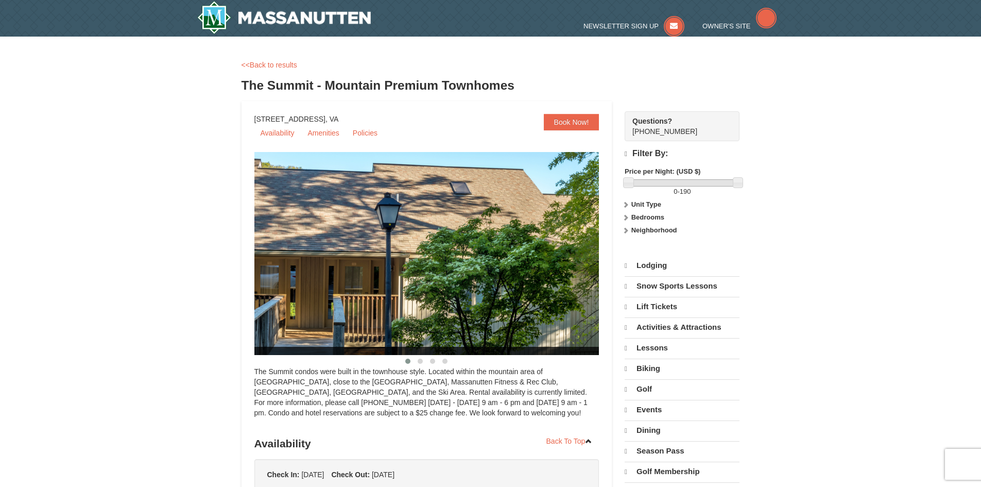
select select "9"
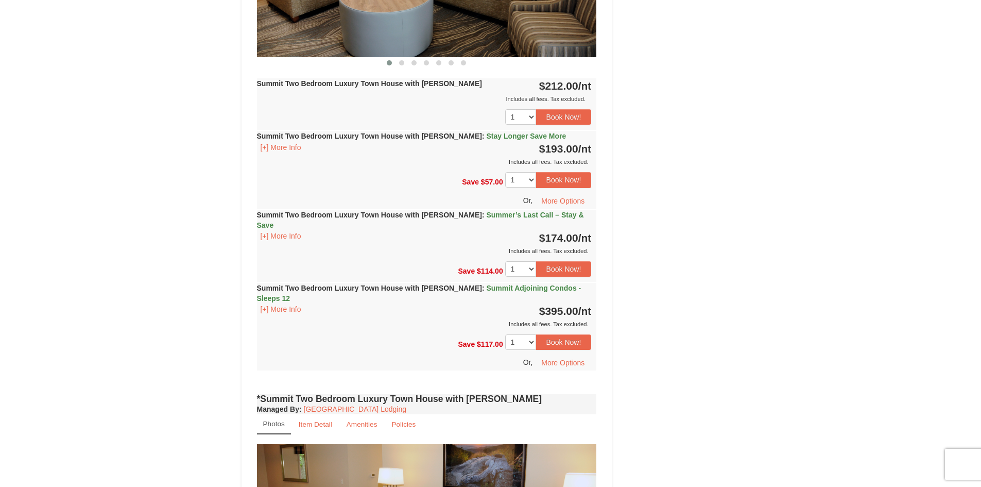
scroll to position [566, 0]
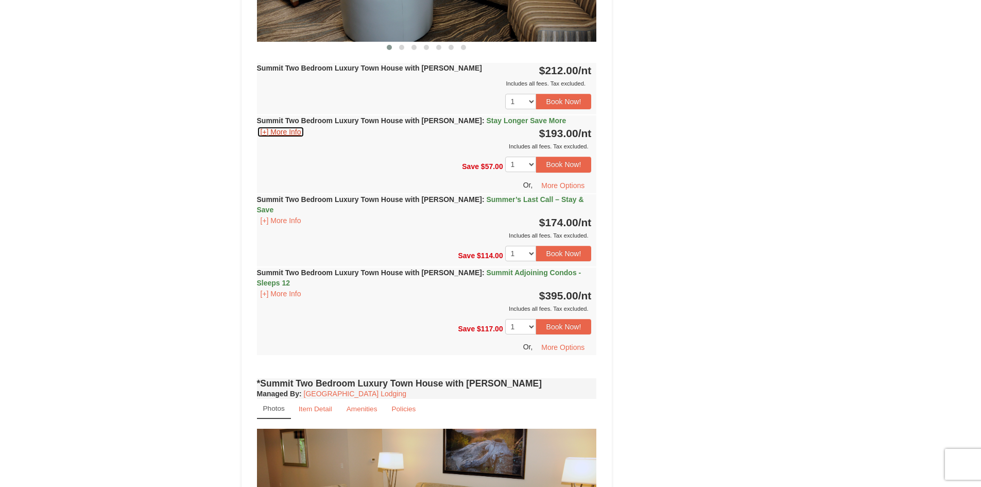
click at [266, 135] on button "[+] More Info" at bounding box center [281, 131] width 48 height 11
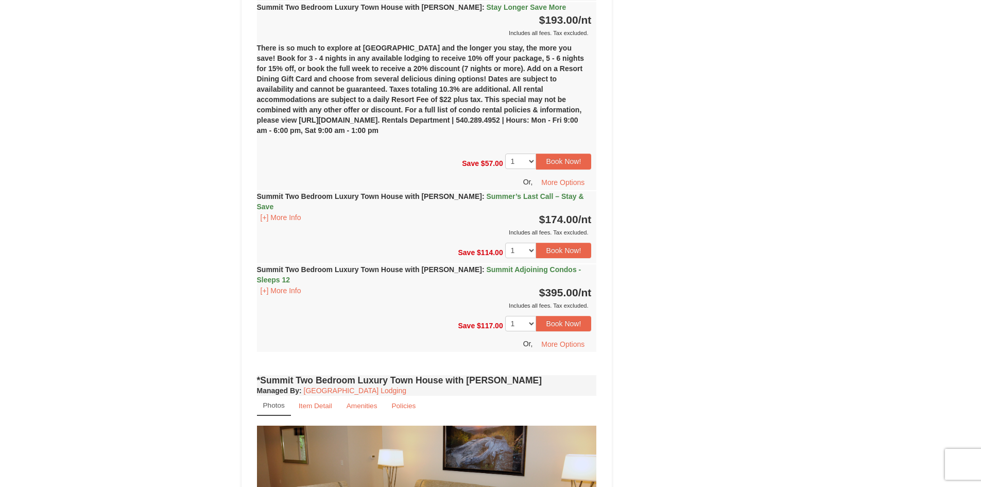
scroll to position [721, 0]
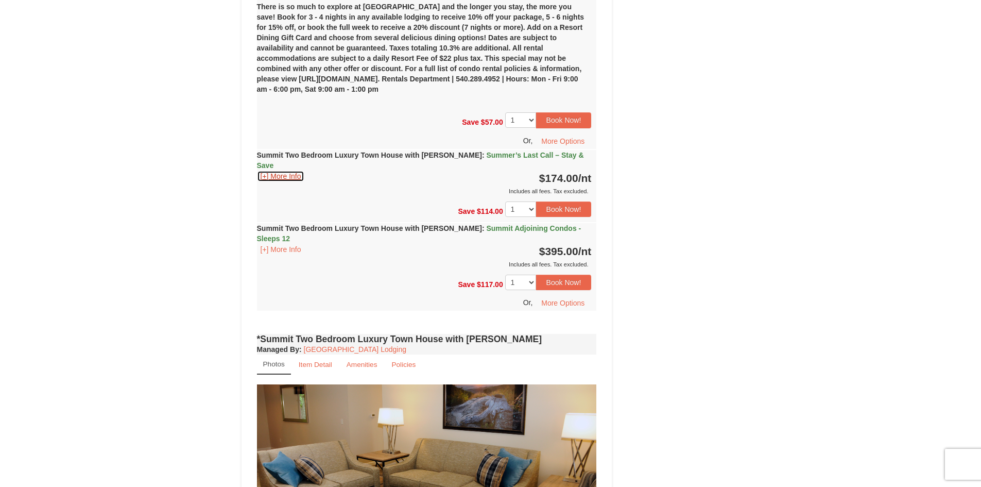
click at [278, 170] on button "[+] More Info" at bounding box center [281, 175] width 48 height 11
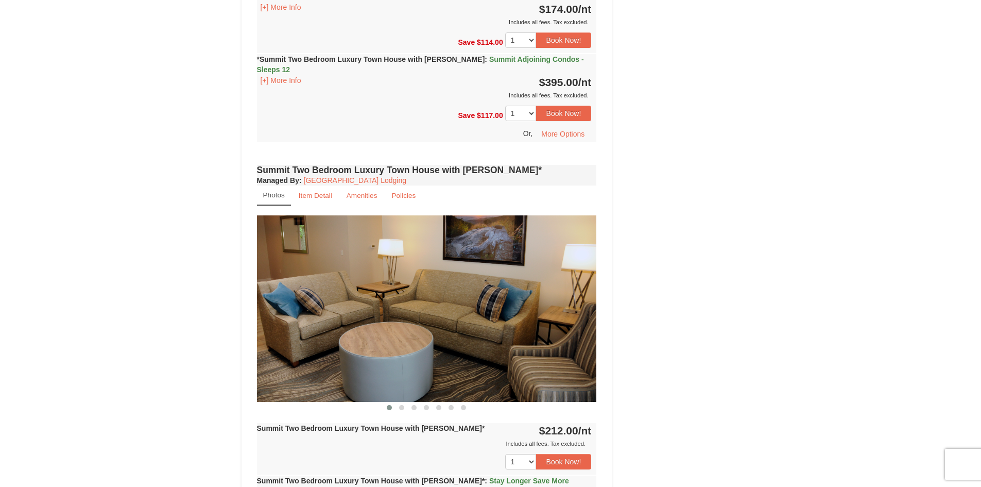
scroll to position [1493, 0]
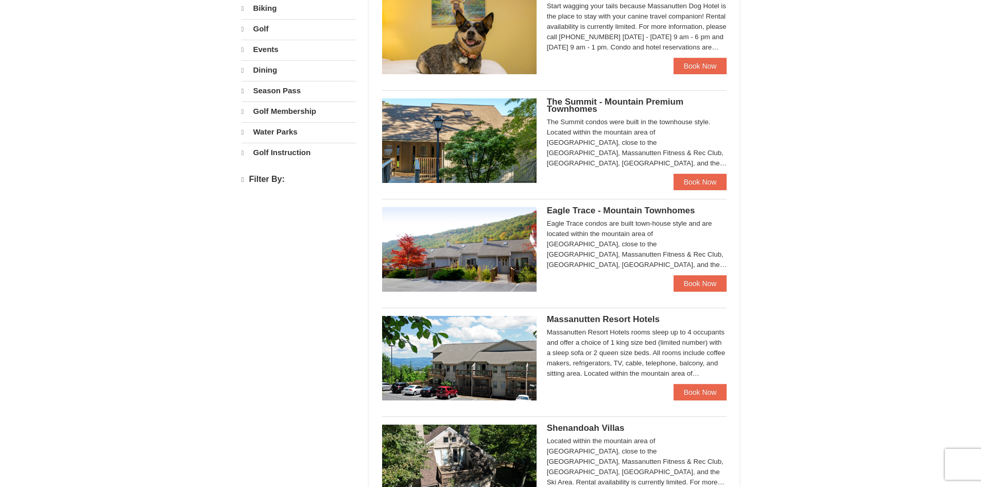
select select "9"
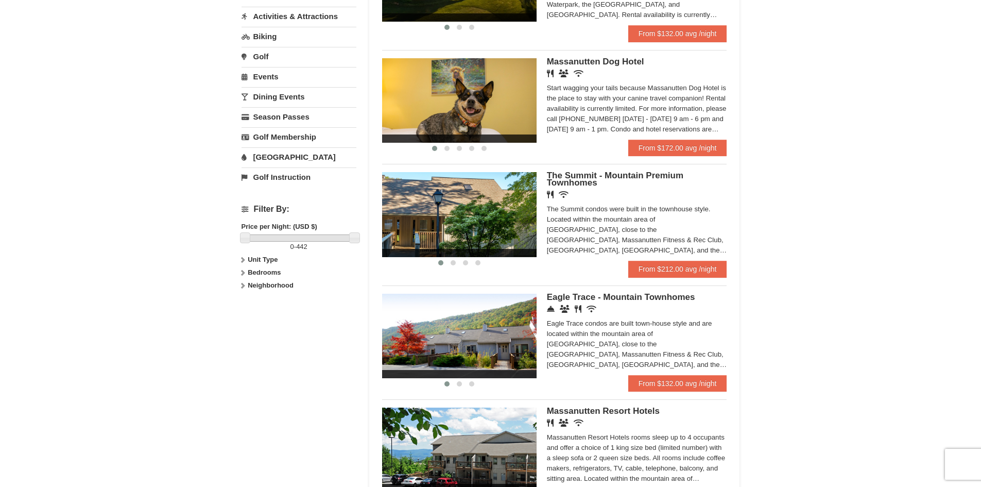
scroll to position [338, 0]
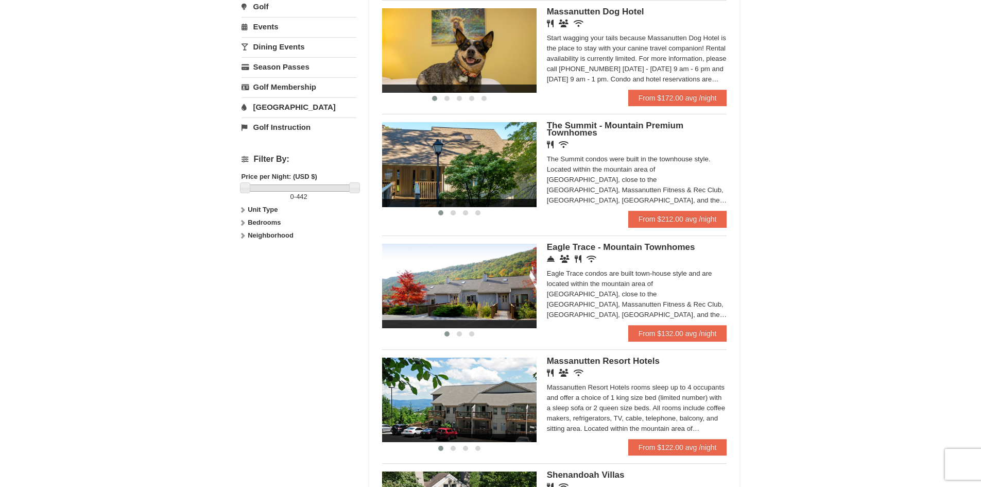
click at [581, 248] on span "Eagle Trace - Mountain Townhomes" at bounding box center [621, 247] width 148 height 10
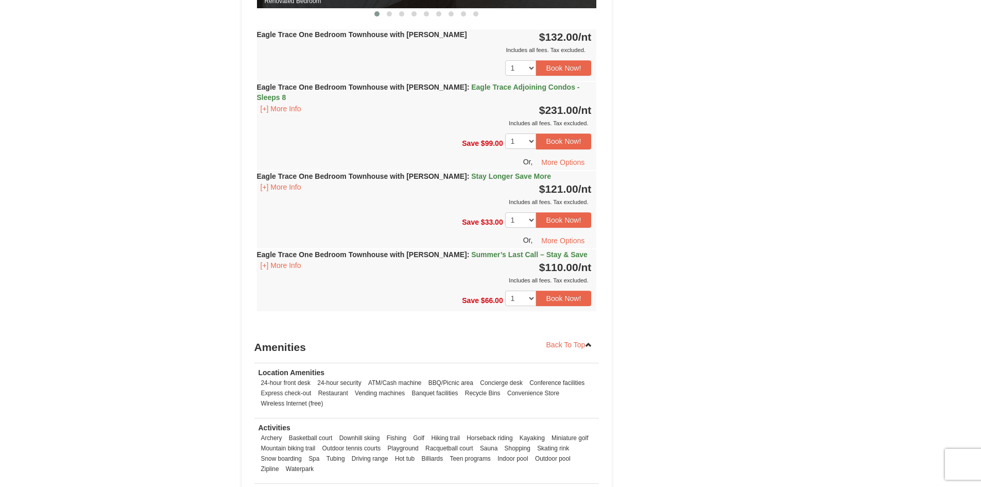
scroll to position [1184, 0]
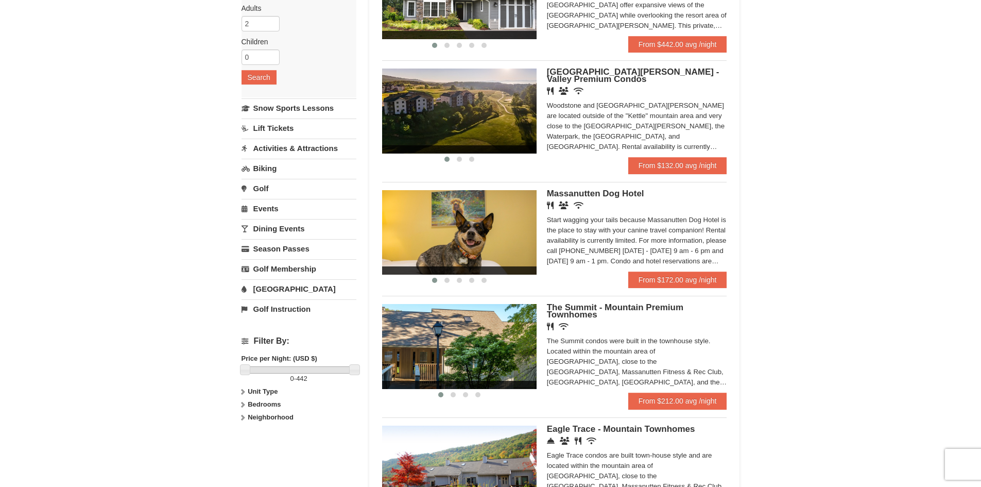
scroll to position [161, 0]
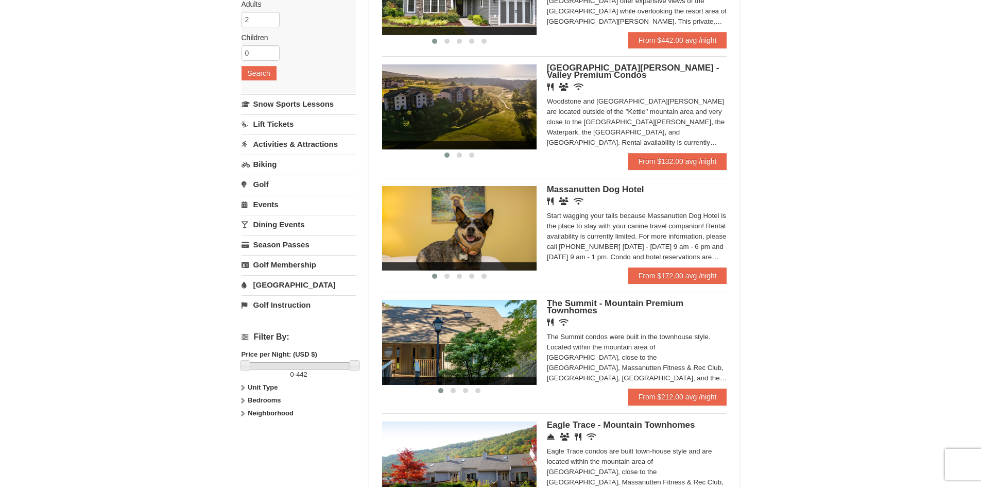
click at [571, 309] on span "The Summit - Mountain Premium Townhomes" at bounding box center [615, 306] width 136 height 17
